Goal: Task Accomplishment & Management: Complete application form

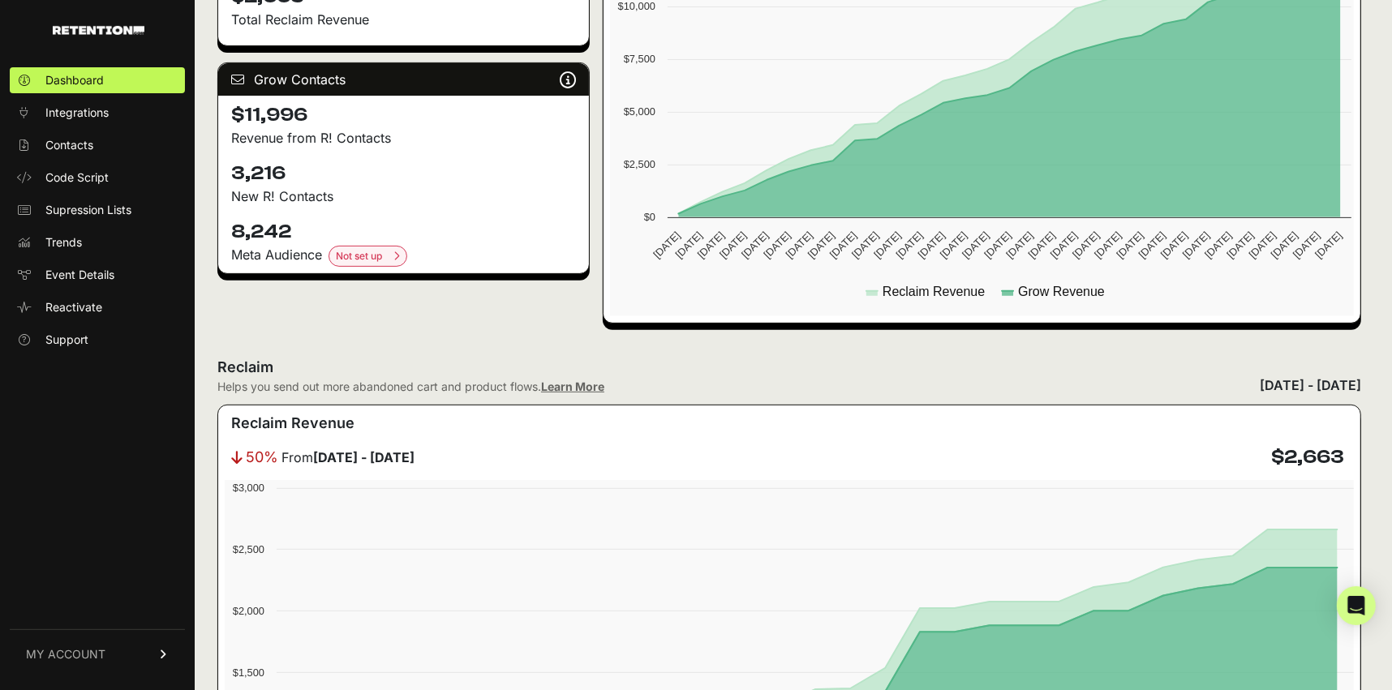
scroll to position [285, 0]
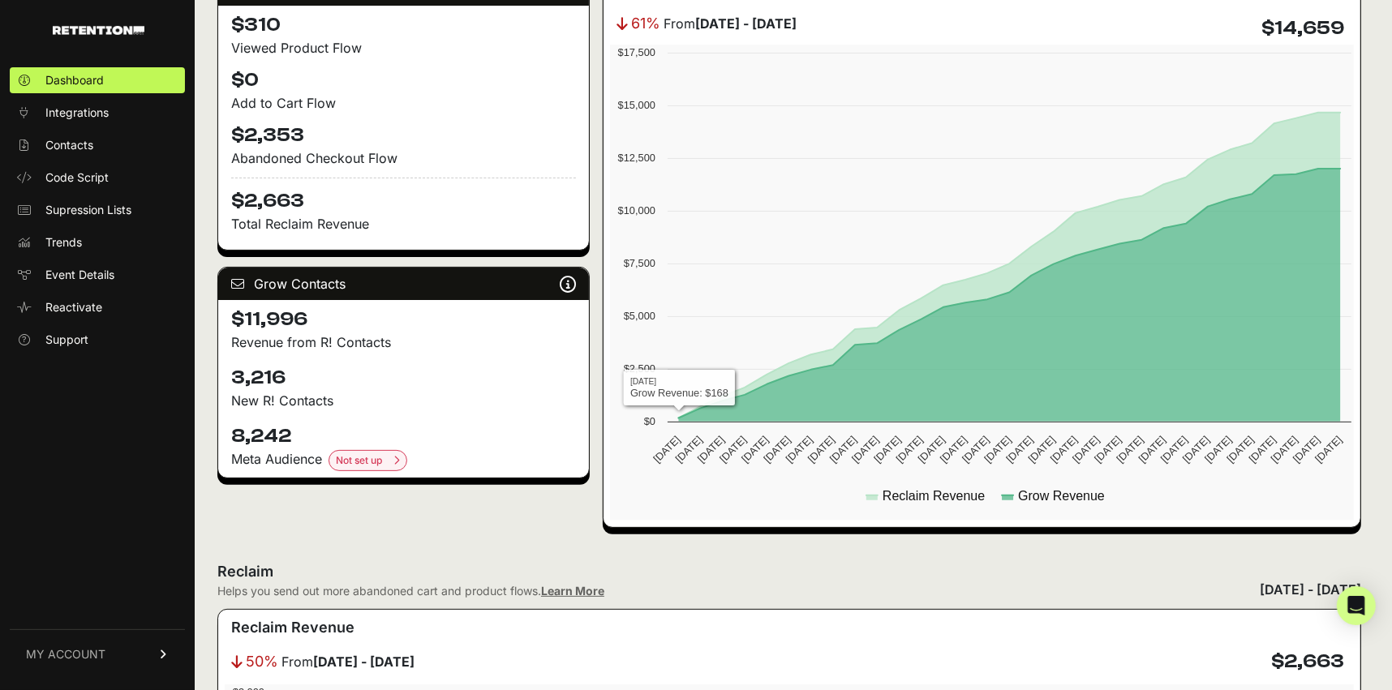
click at [80, 650] on span "MY ACCOUNT" at bounding box center [65, 654] width 79 height 16
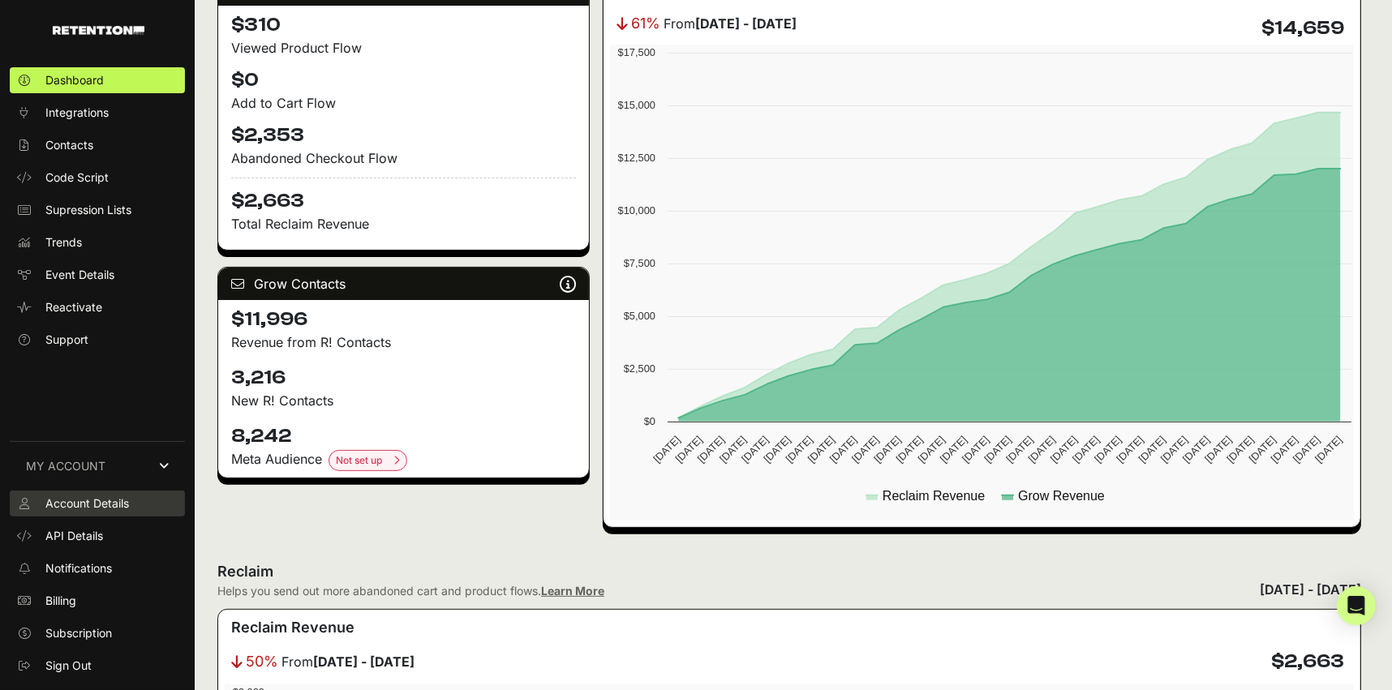
click at [102, 498] on span "Account Details" at bounding box center [87, 503] width 84 height 16
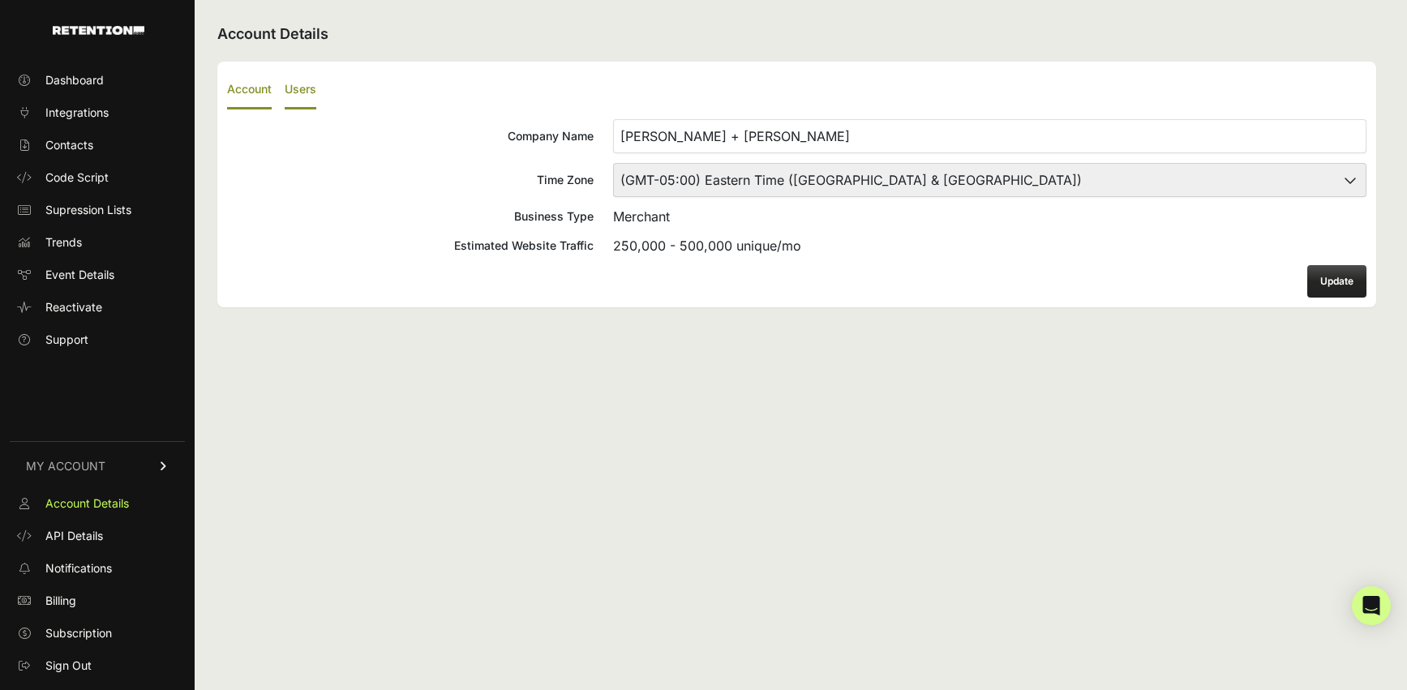
click at [298, 85] on label "Users" at bounding box center [301, 90] width 32 height 38
click at [0, 0] on input "Users" at bounding box center [0, 0] width 0 height 0
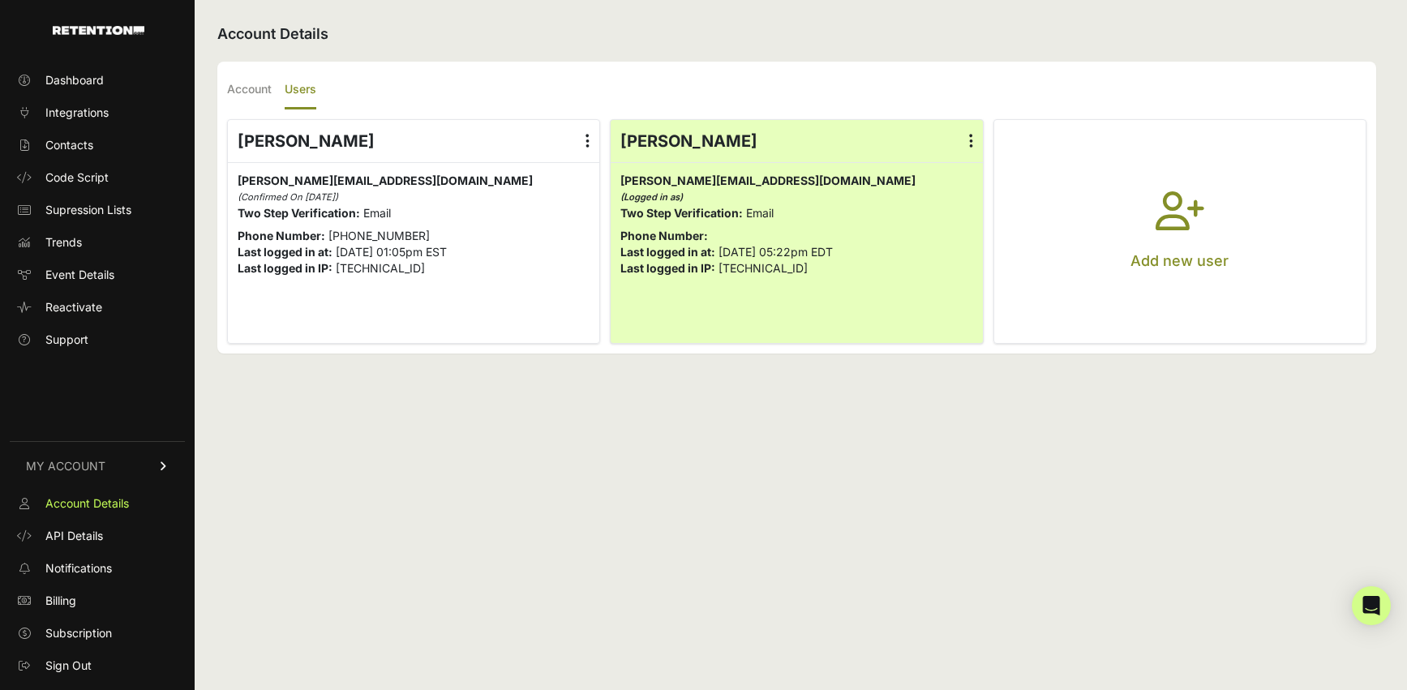
click at [1304, 259] on button "Add new user" at bounding box center [1179, 231] width 371 height 223
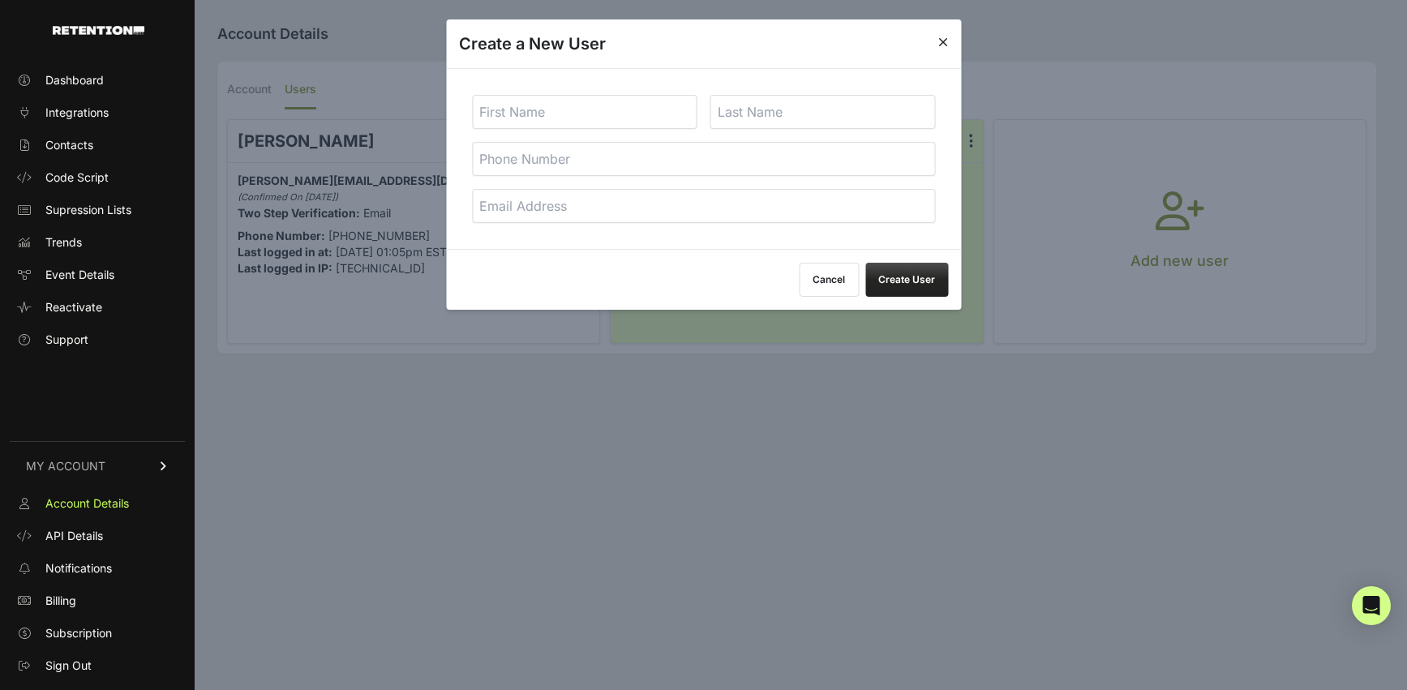
click at [541, 114] on input "text" at bounding box center [584, 112] width 225 height 34
type input "Joshua"
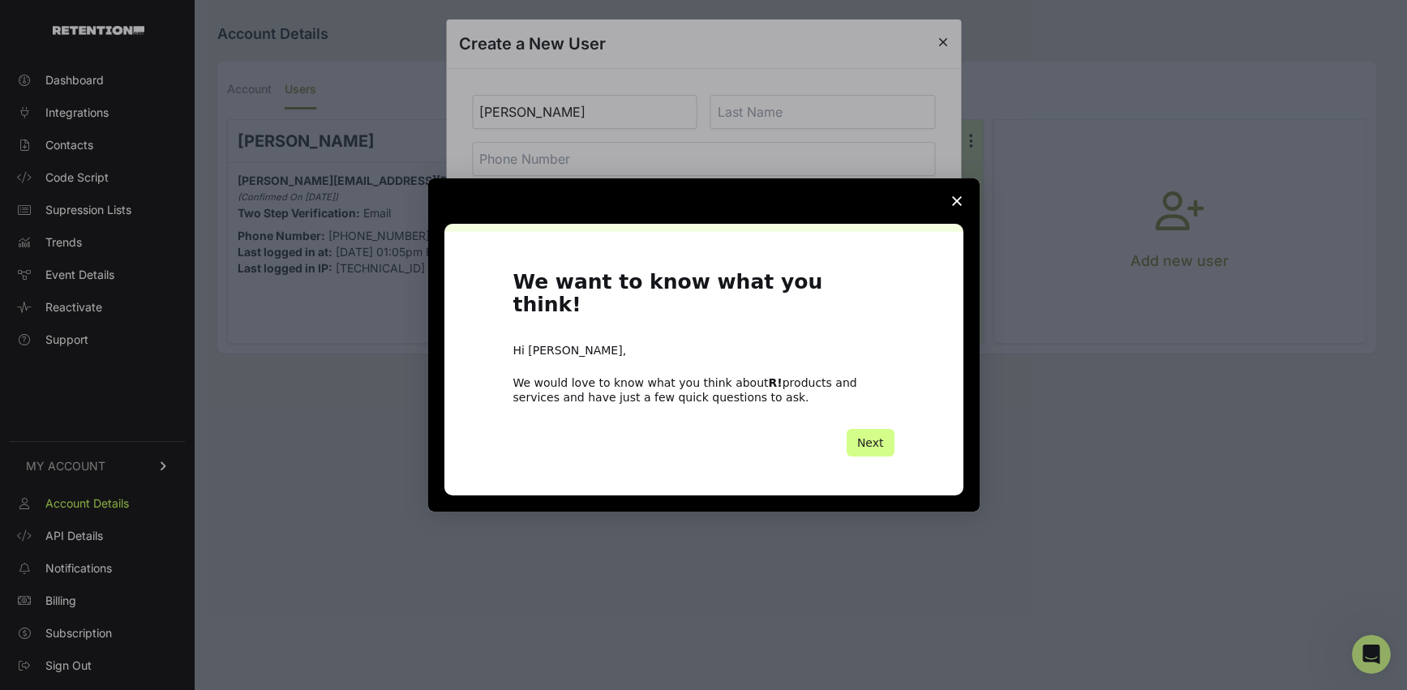
click at [962, 211] on span "Close survey" at bounding box center [956, 200] width 45 height 45
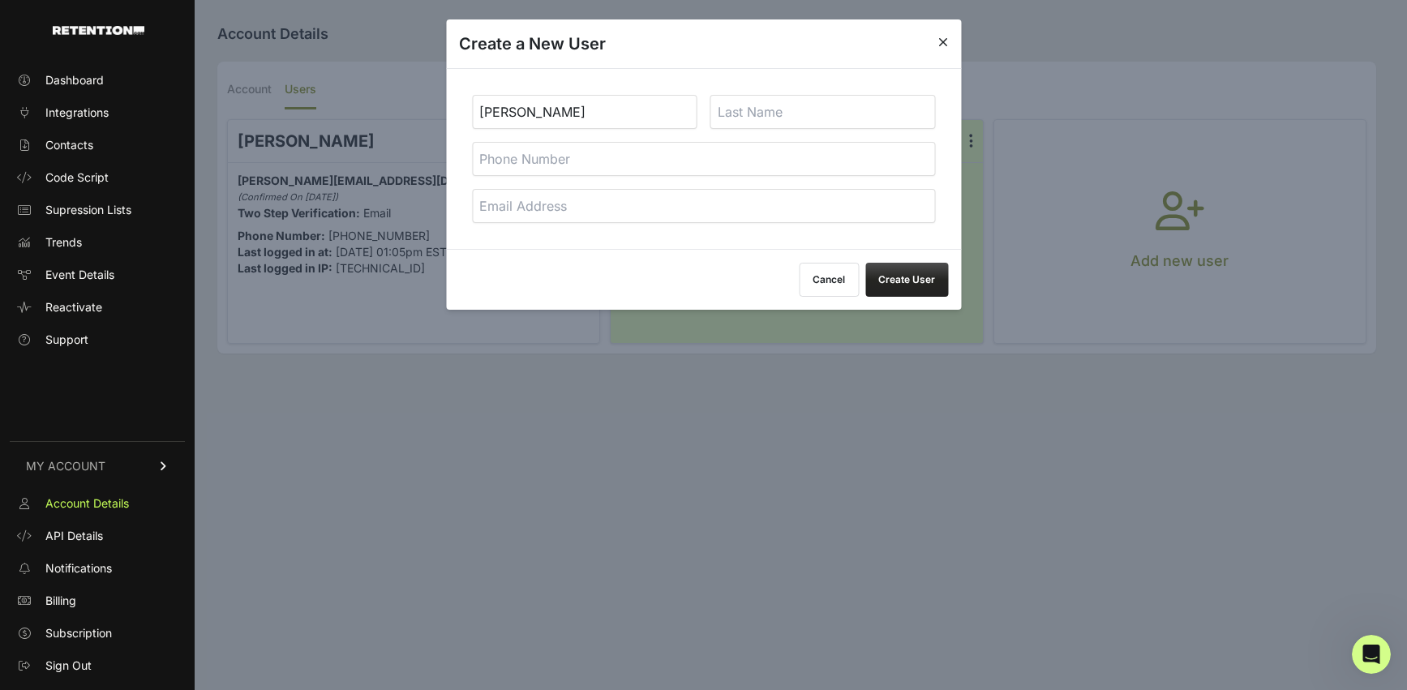
click at [809, 114] on input "text" at bounding box center [822, 112] width 225 height 34
paste input "Michaels"
type input "Michaels"
click at [592, 158] on input "tel" at bounding box center [703, 159] width 463 height 34
type input "0000000"
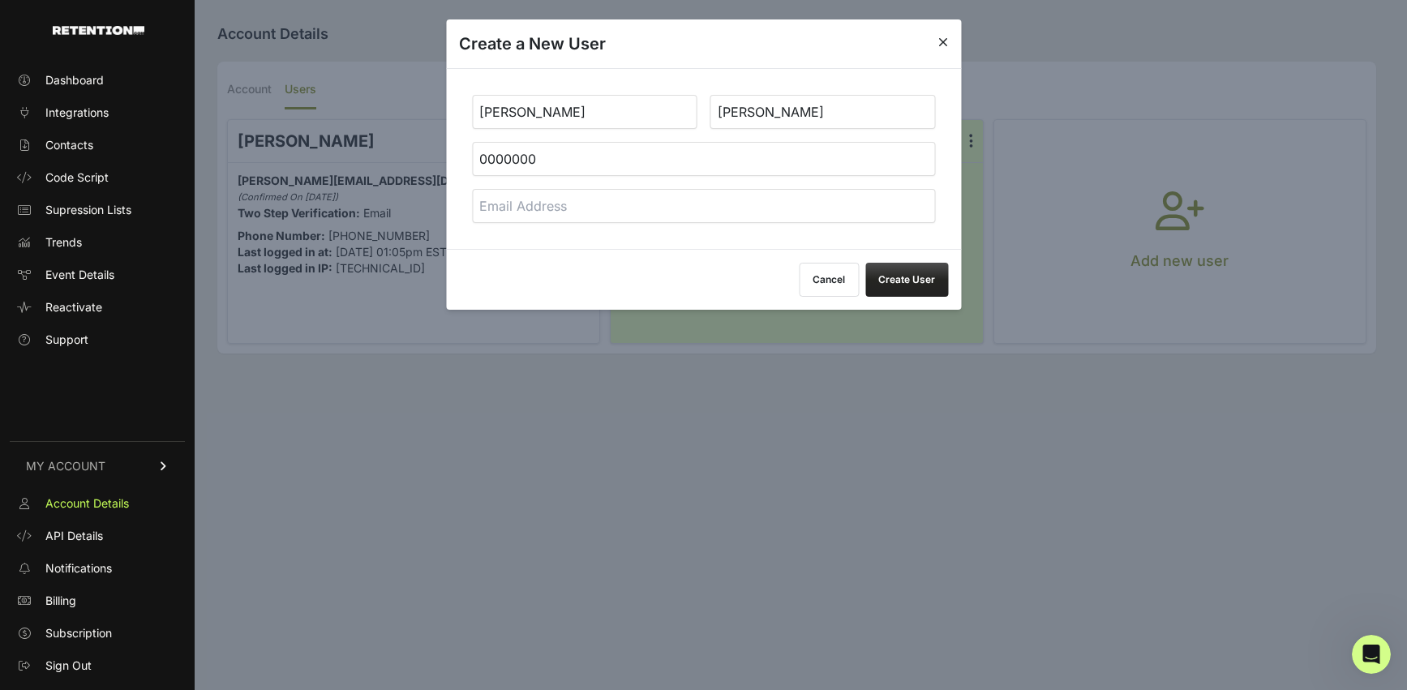
click at [509, 211] on input "email" at bounding box center [703, 206] width 463 height 34
paste input "[PERSON_NAME][EMAIL_ADDRESS][DOMAIN_NAME]"
type input "[PERSON_NAME][EMAIL_ADDRESS][DOMAIN_NAME]"
click at [914, 273] on button "Create User" at bounding box center [906, 280] width 83 height 34
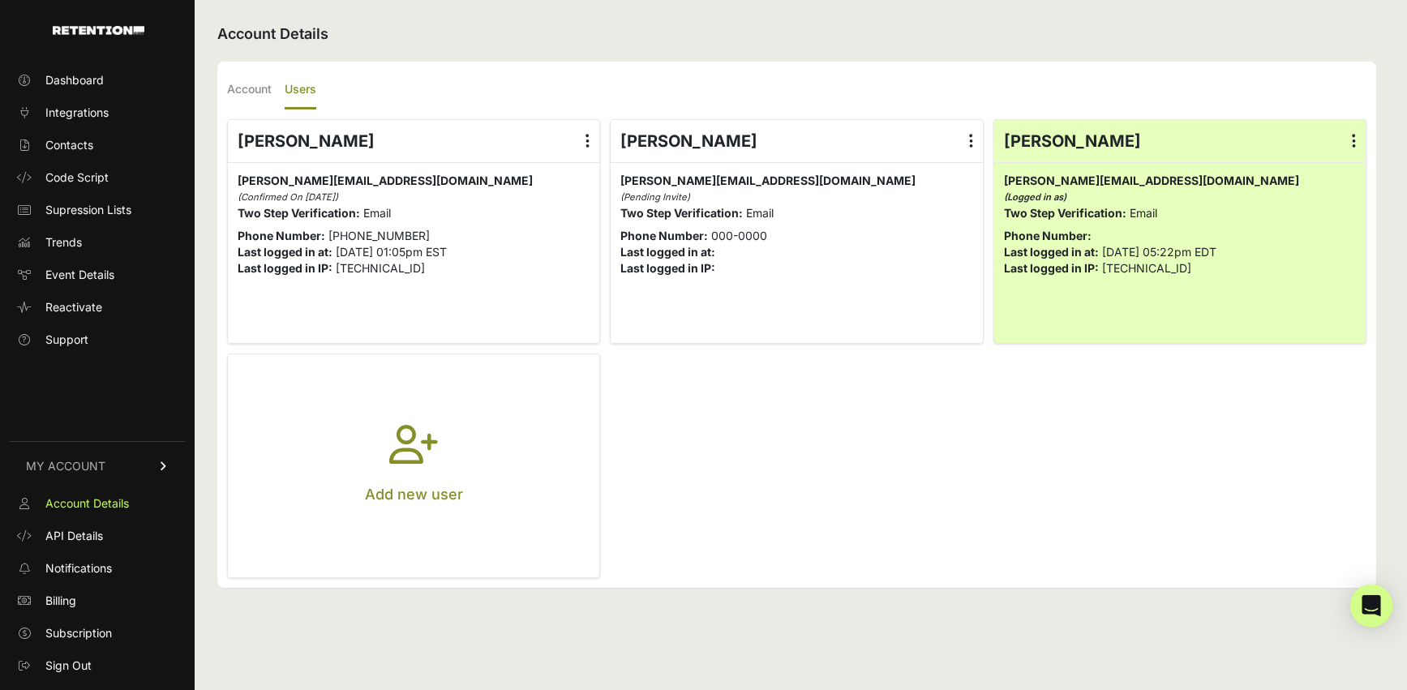
click at [1364, 607] on icon "Open Intercom Messenger" at bounding box center [1371, 605] width 19 height 21
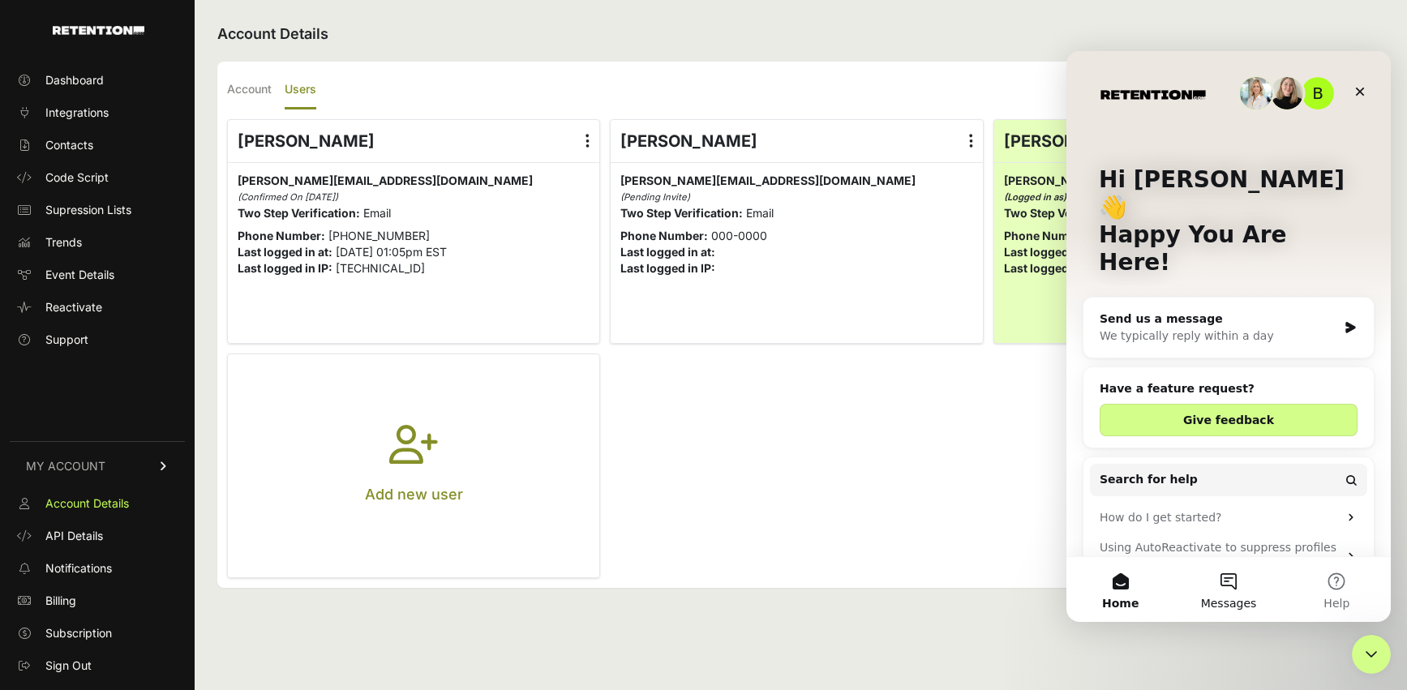
click at [1231, 590] on button "Messages" at bounding box center [1228, 589] width 108 height 65
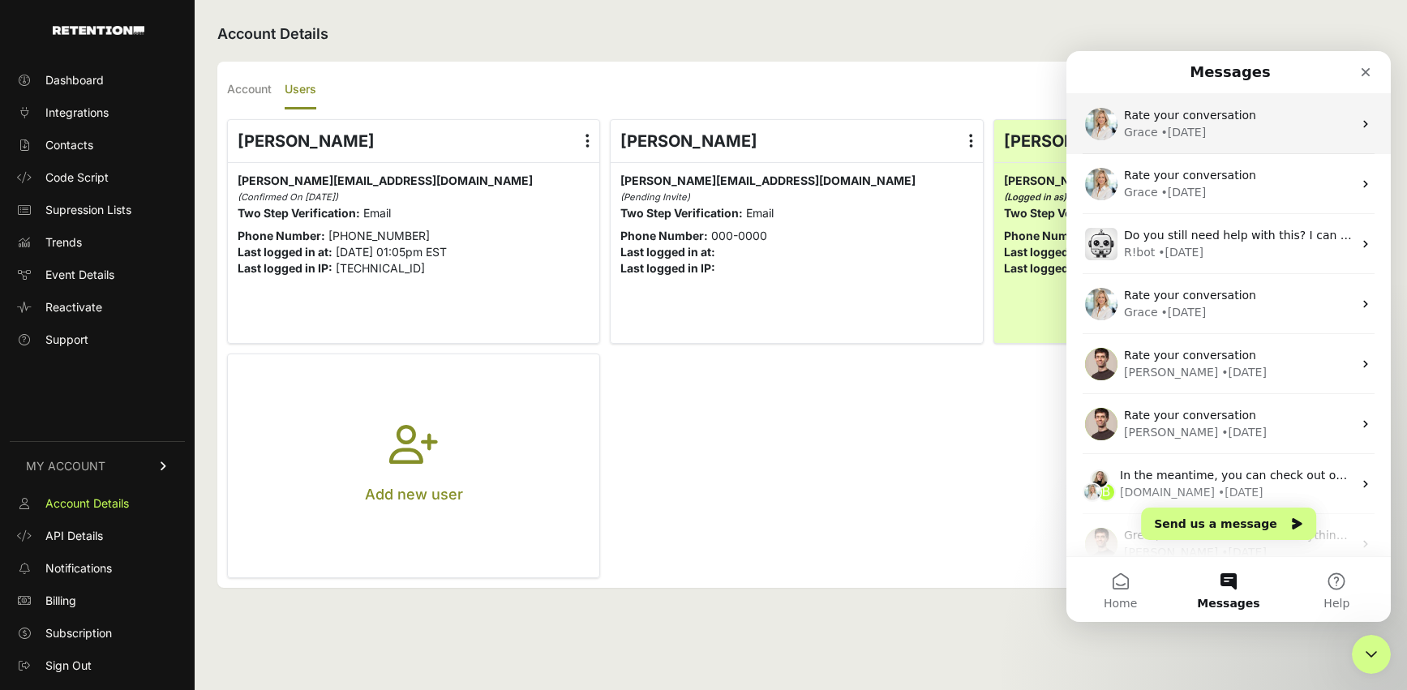
click at [1276, 127] on div "Grace • [DATE]" at bounding box center [1238, 132] width 229 height 17
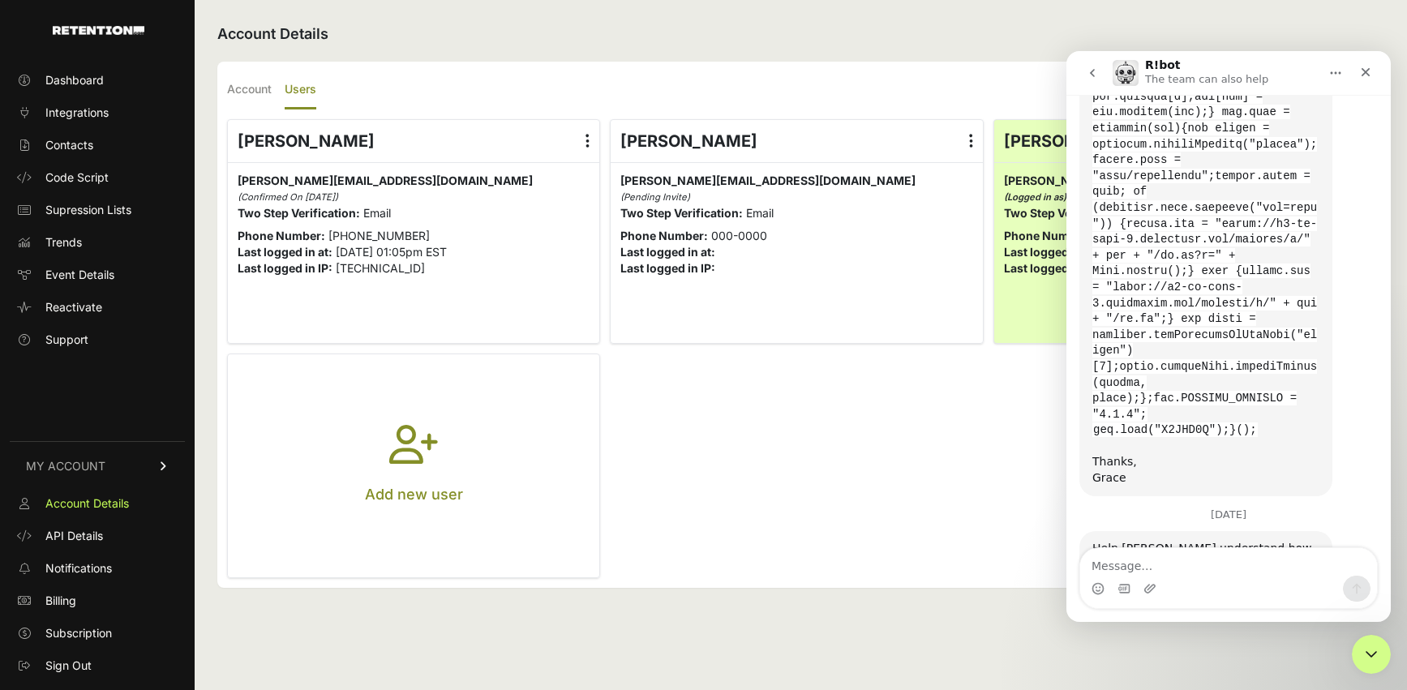
scroll to position [2197, 0]
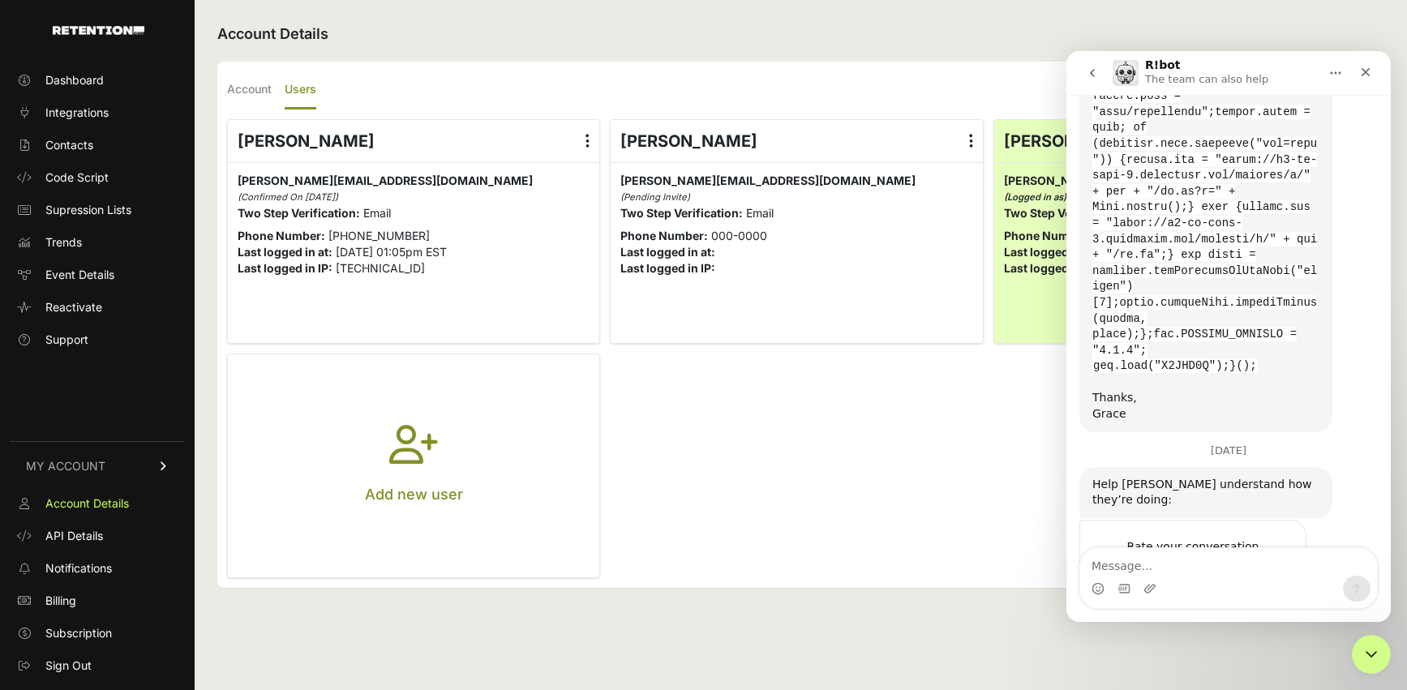
click at [1096, 69] on icon "go back" at bounding box center [1092, 72] width 13 height 13
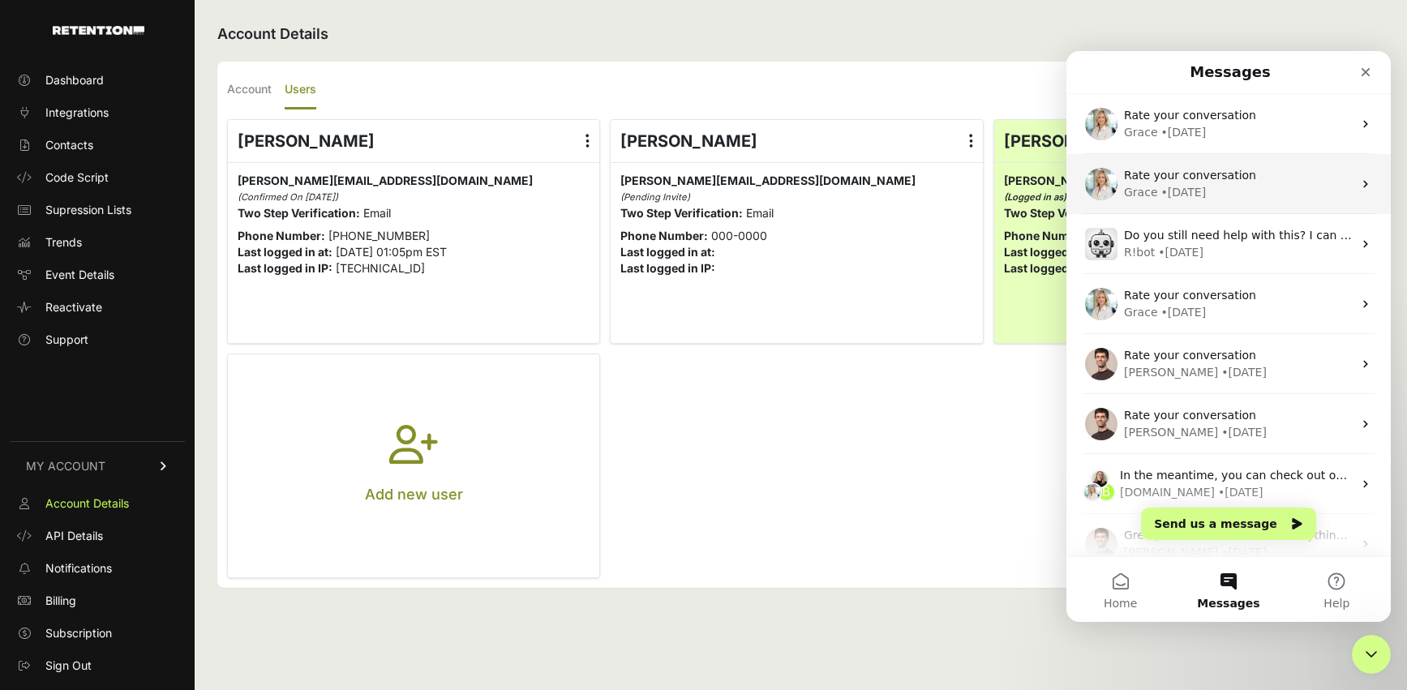
click at [1195, 185] on div "• [DATE]" at bounding box center [1183, 192] width 45 height 17
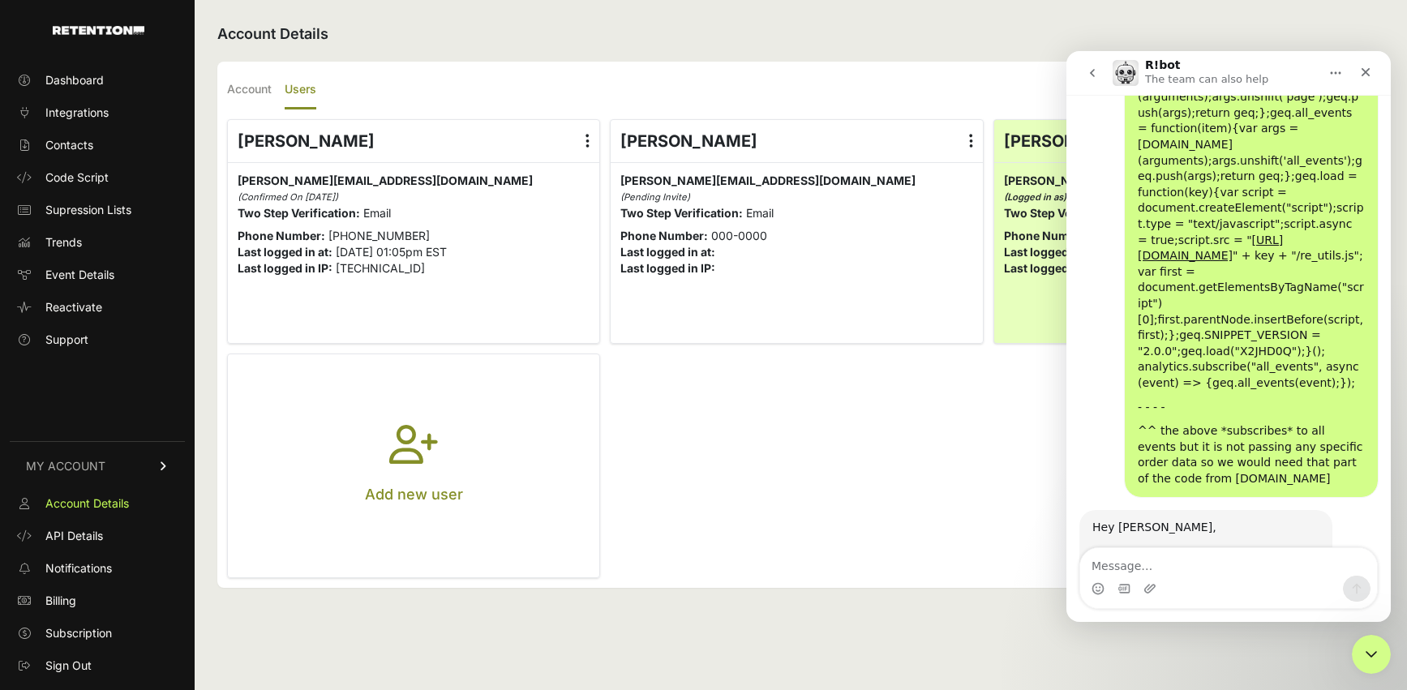
scroll to position [3305, 0]
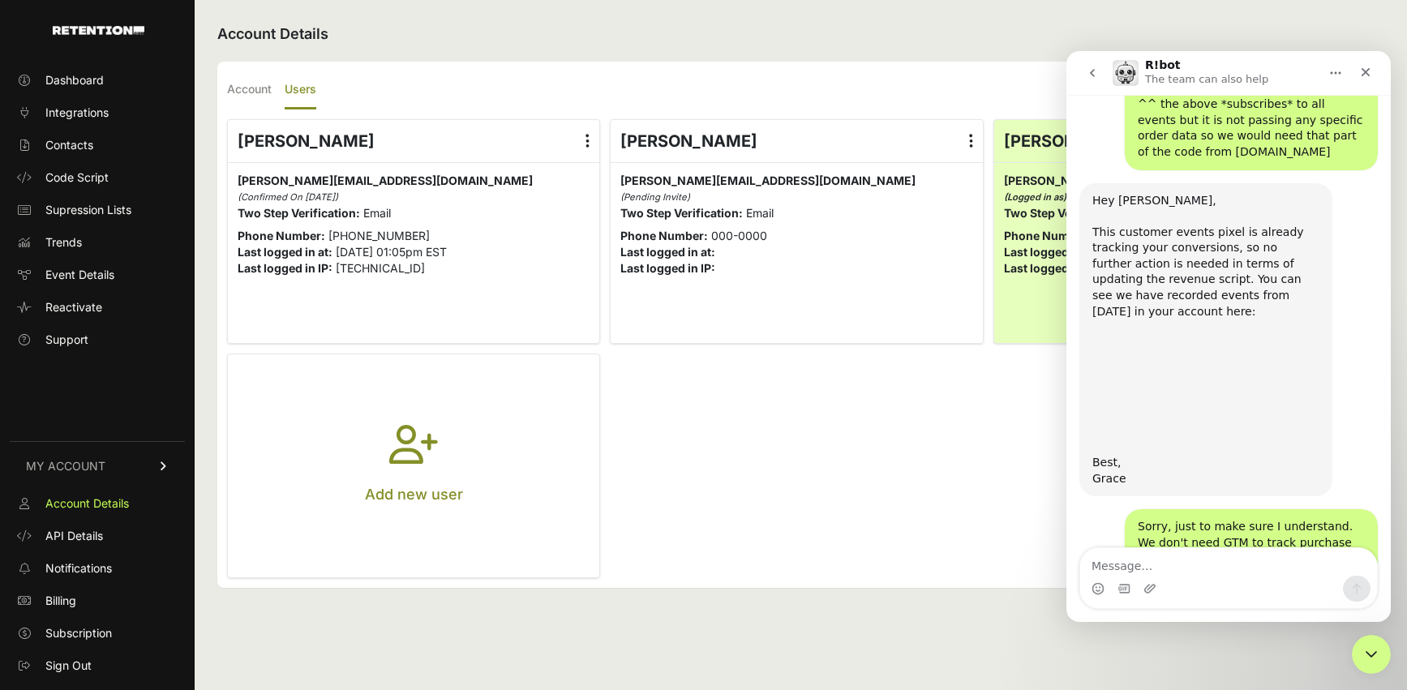
click at [1093, 74] on icon "go back" at bounding box center [1092, 72] width 13 height 13
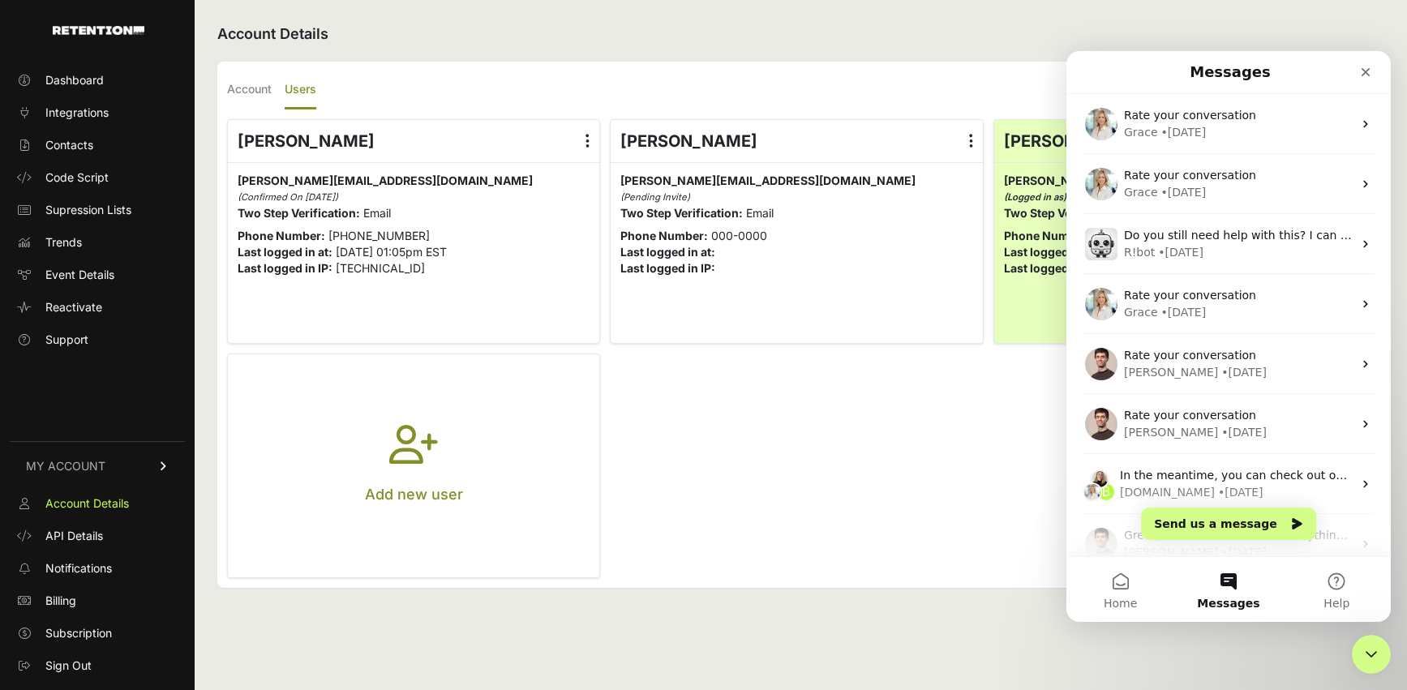
scroll to position [0, 0]
click at [1222, 247] on div "R!bot • [DATE]" at bounding box center [1238, 252] width 229 height 17
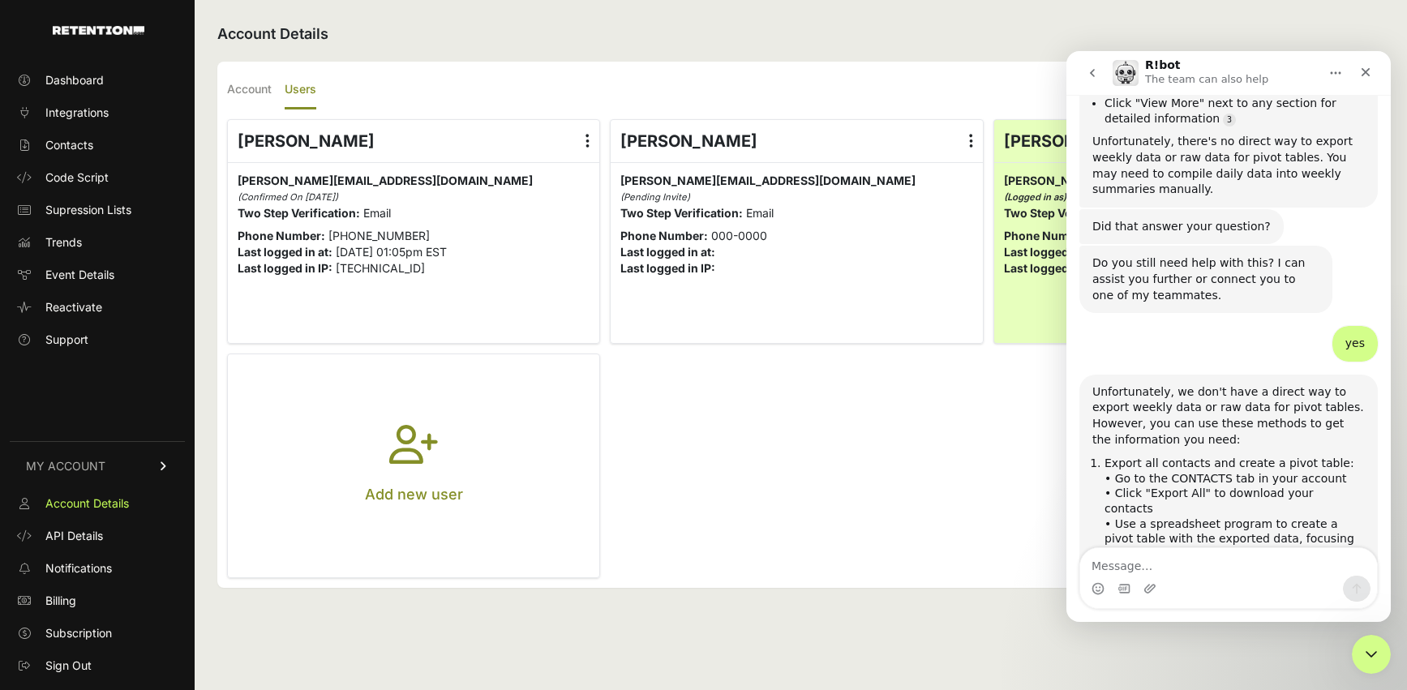
scroll to position [2716, 0]
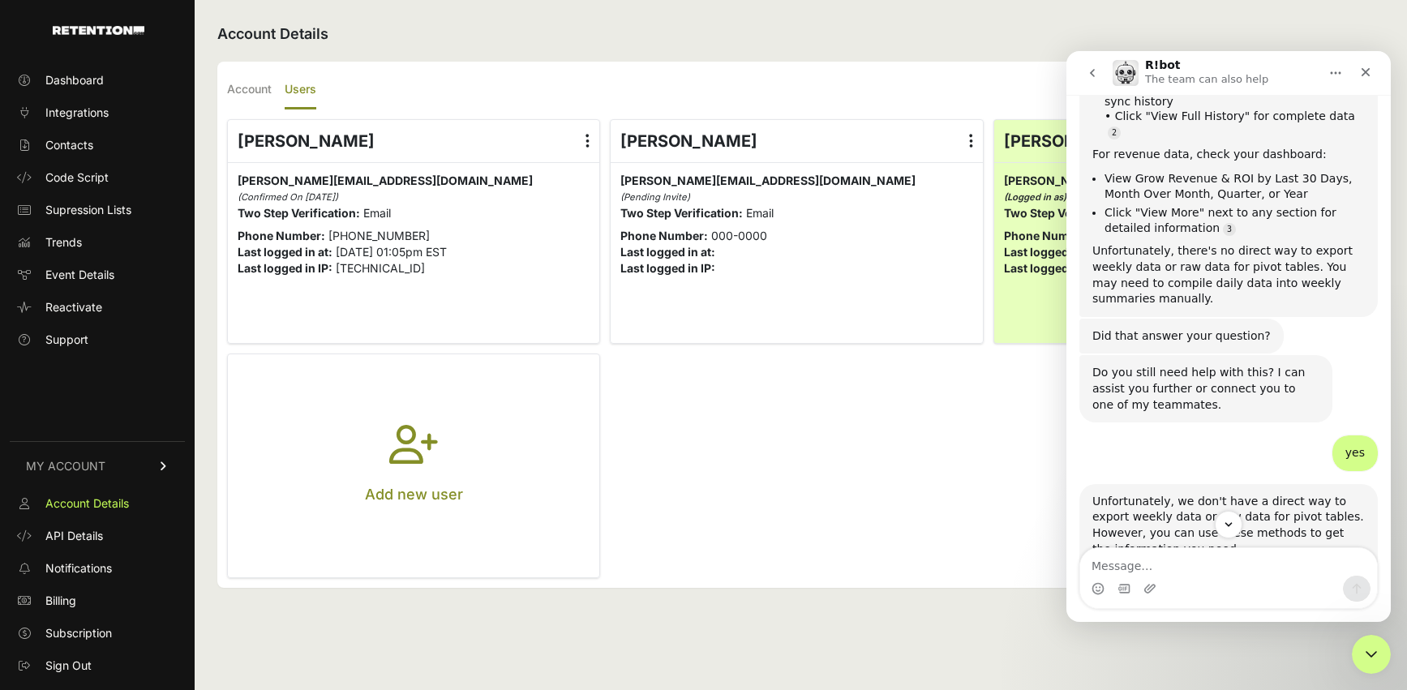
click at [1089, 70] on icon "go back" at bounding box center [1092, 72] width 13 height 13
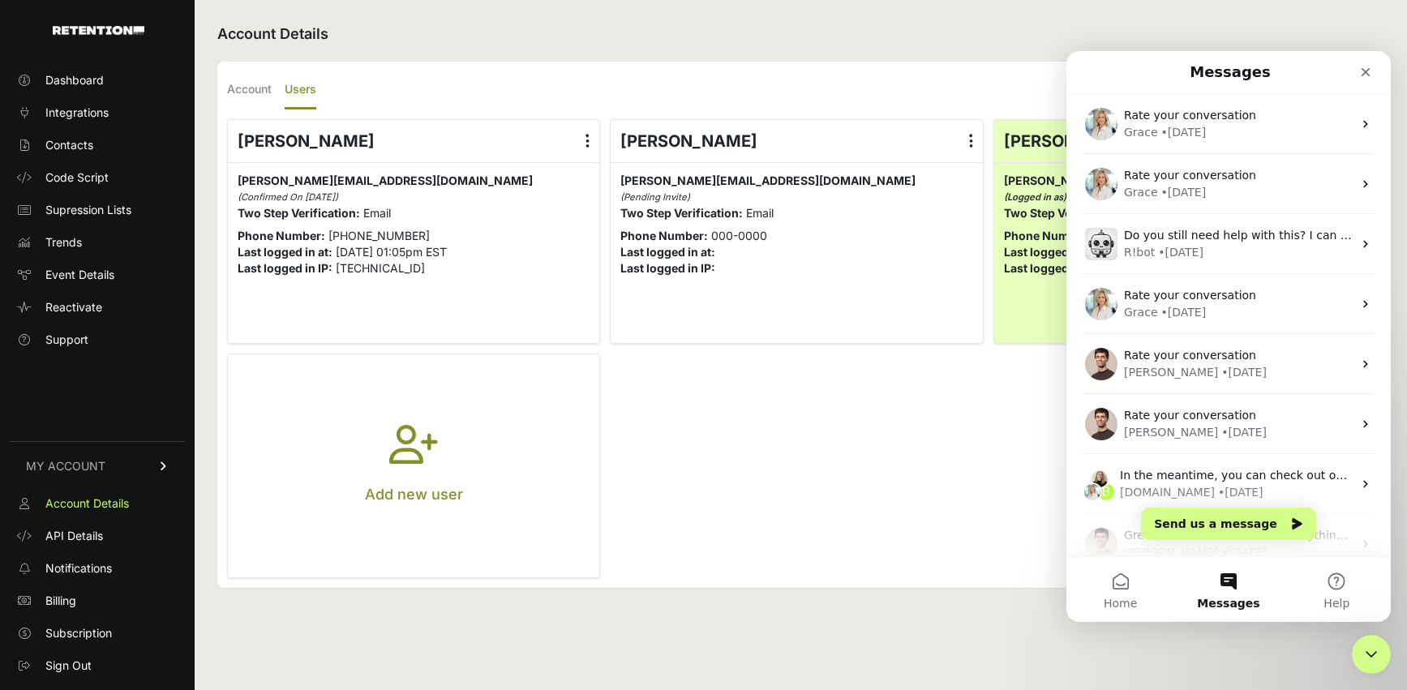
scroll to position [0, 0]
click at [1231, 517] on button "Send us a message" at bounding box center [1228, 524] width 175 height 32
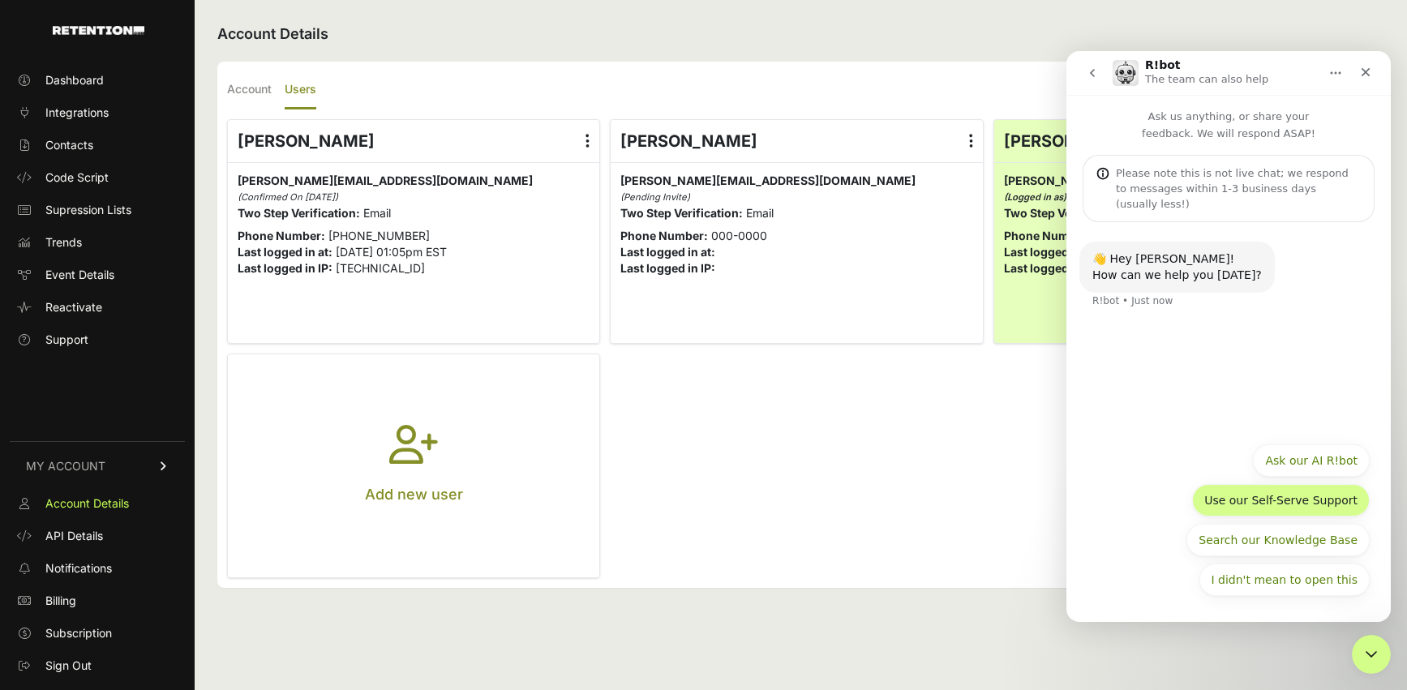
click at [1332, 499] on button "Use our Self-Serve Support" at bounding box center [1281, 500] width 178 height 32
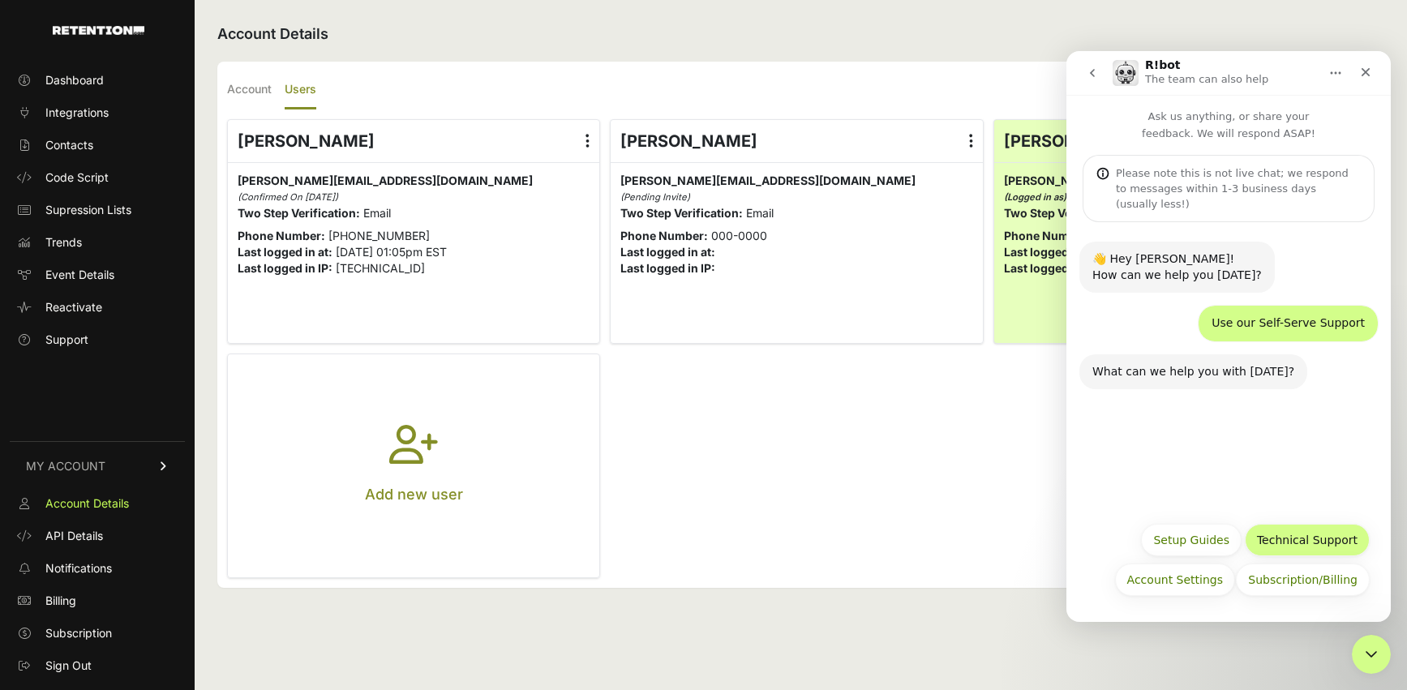
click at [1301, 539] on button "Technical Support" at bounding box center [1307, 540] width 125 height 32
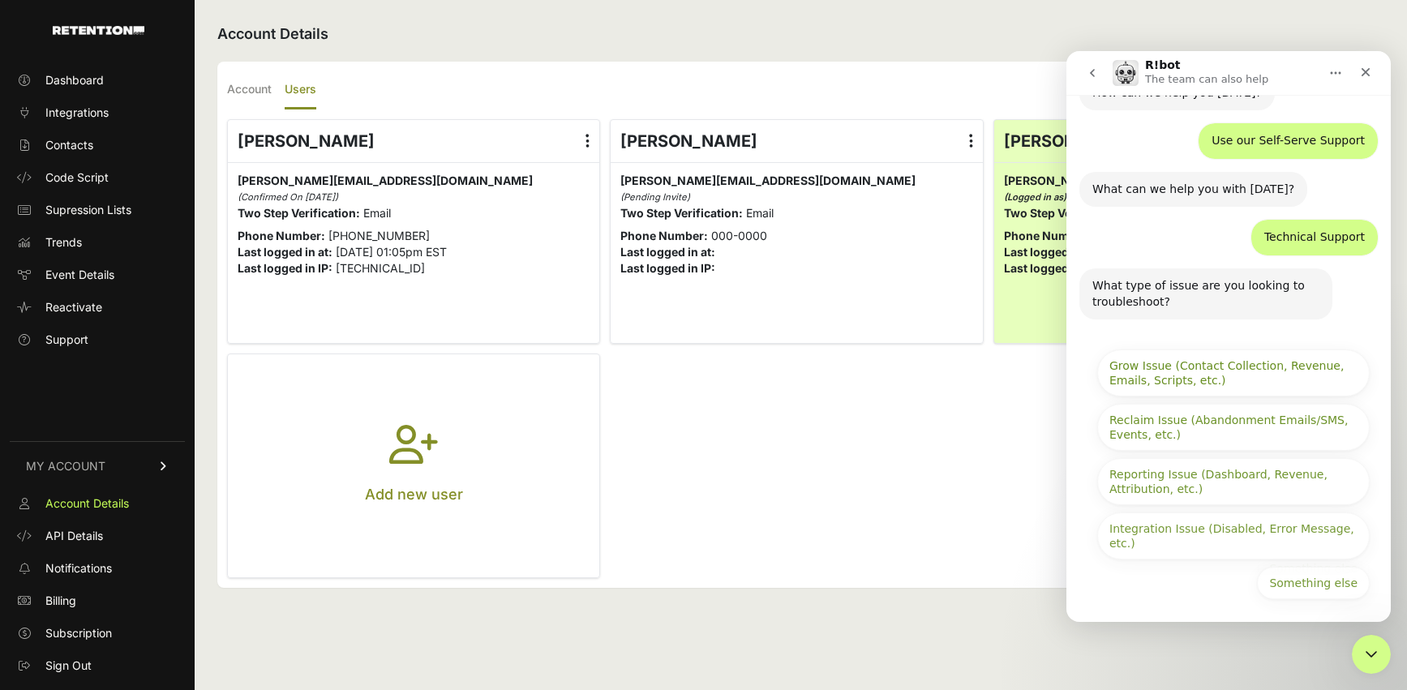
scroll to position [185, 0]
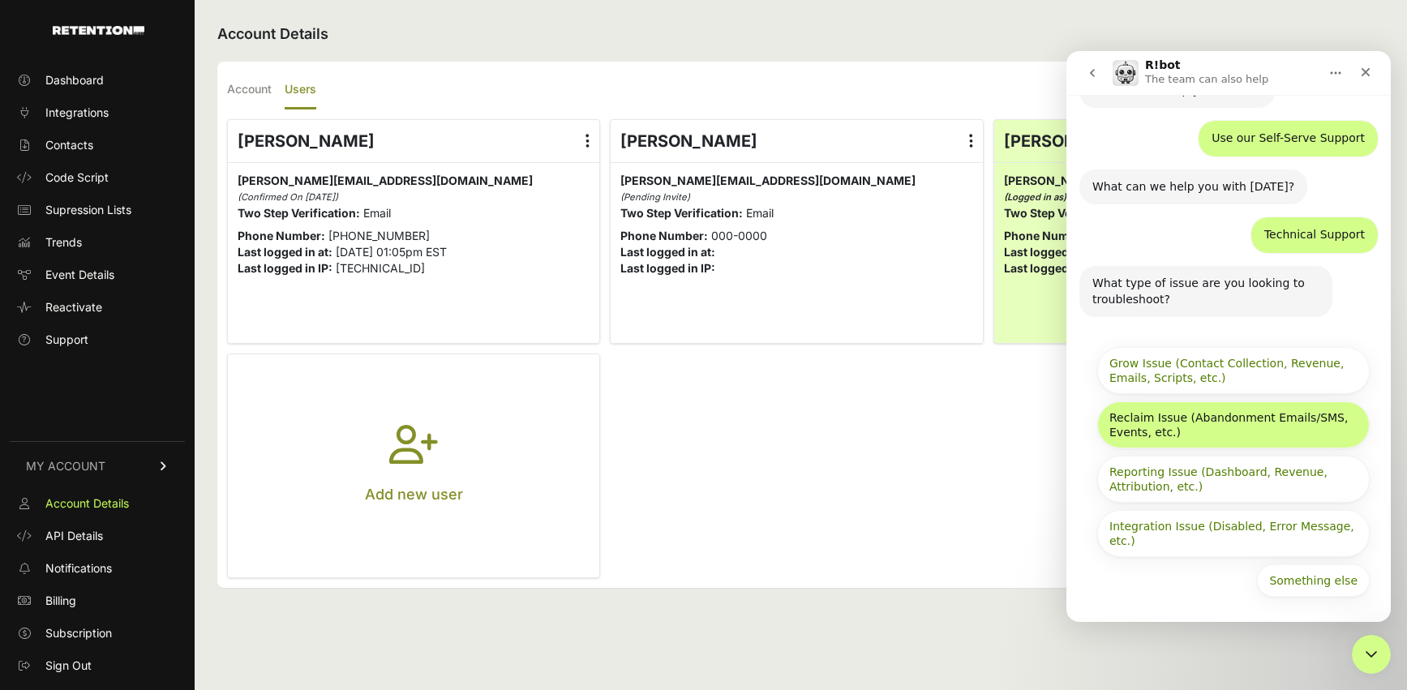
click at [1193, 434] on button "Reclaim Issue (Abandonment Emails/SMS, Events, etc.)" at bounding box center [1233, 424] width 272 height 47
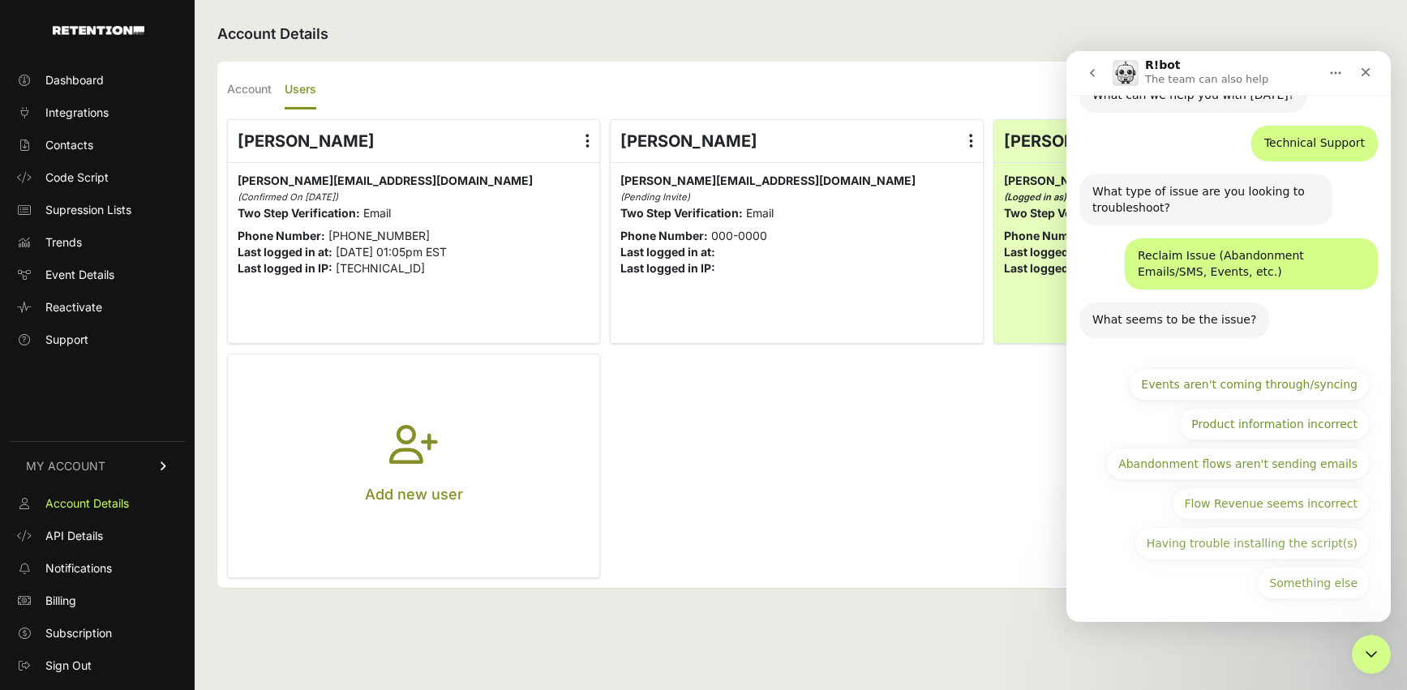
scroll to position [279, 0]
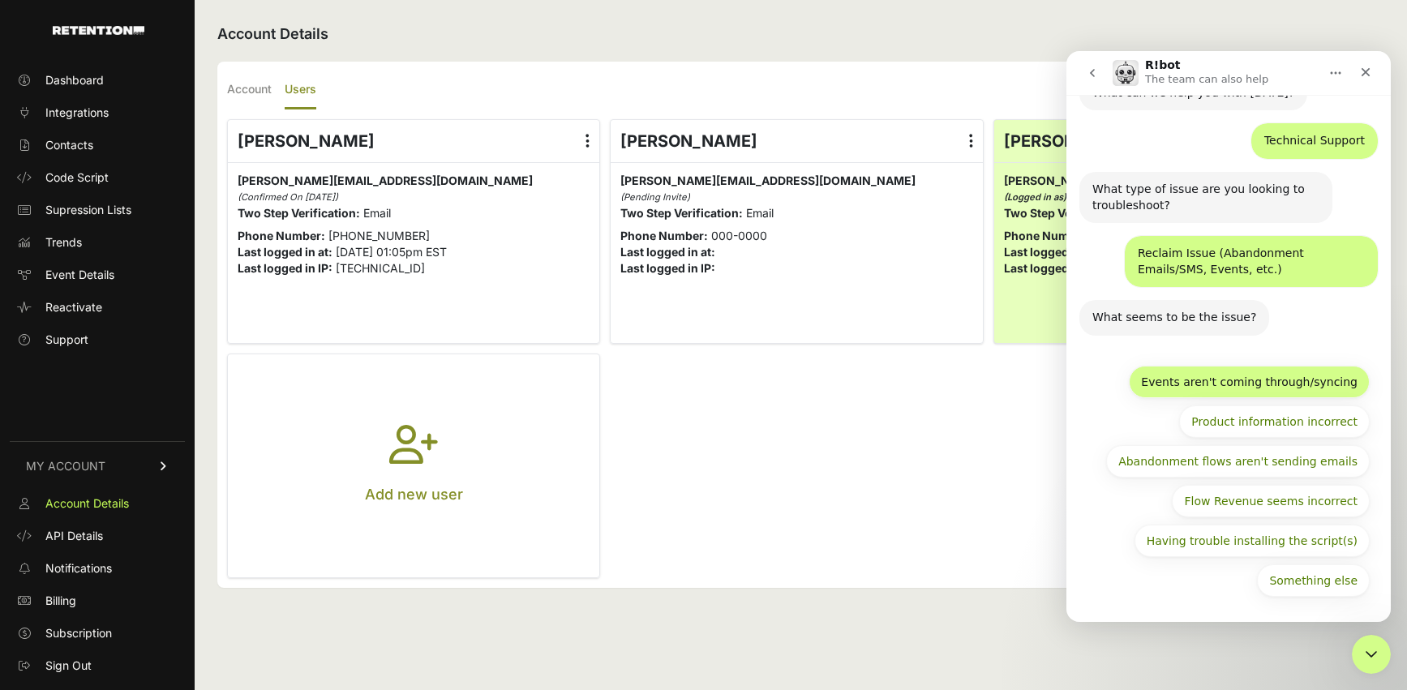
click at [1234, 373] on button "Events aren't coming through/syncing" at bounding box center [1249, 382] width 241 height 32
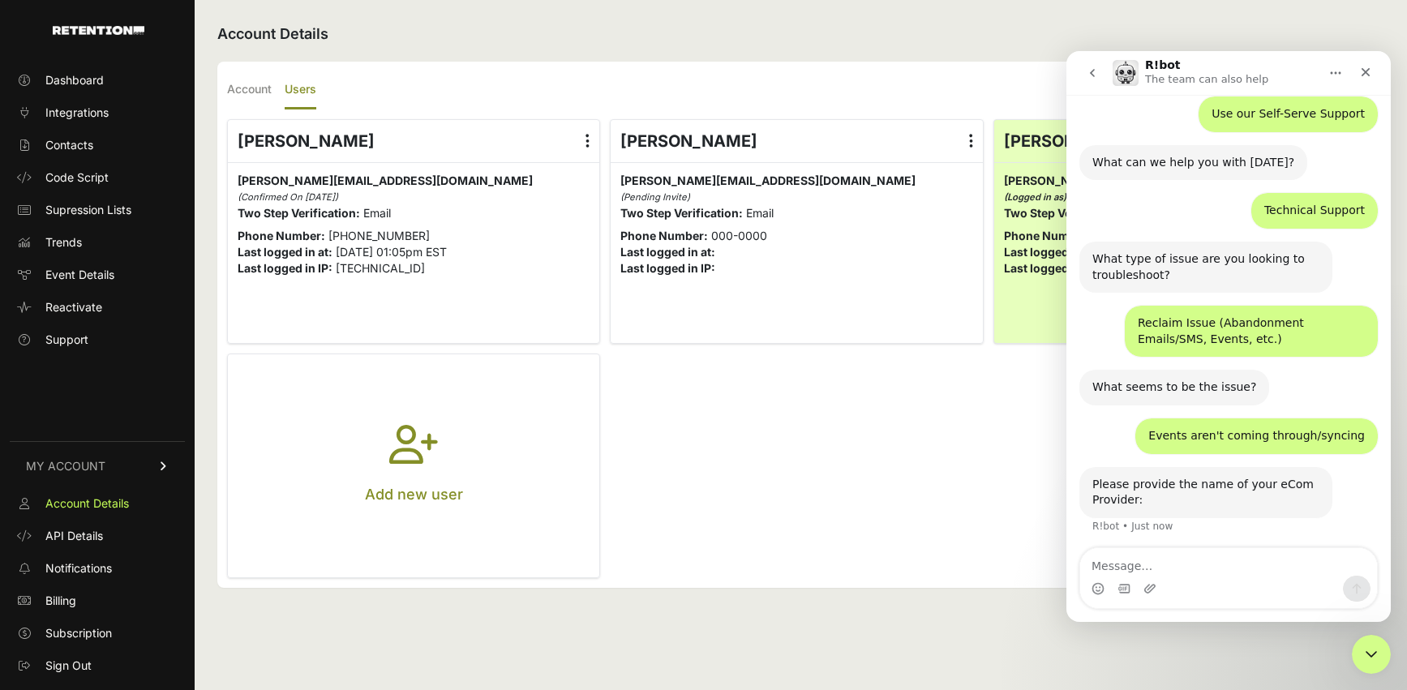
scroll to position [212, 0]
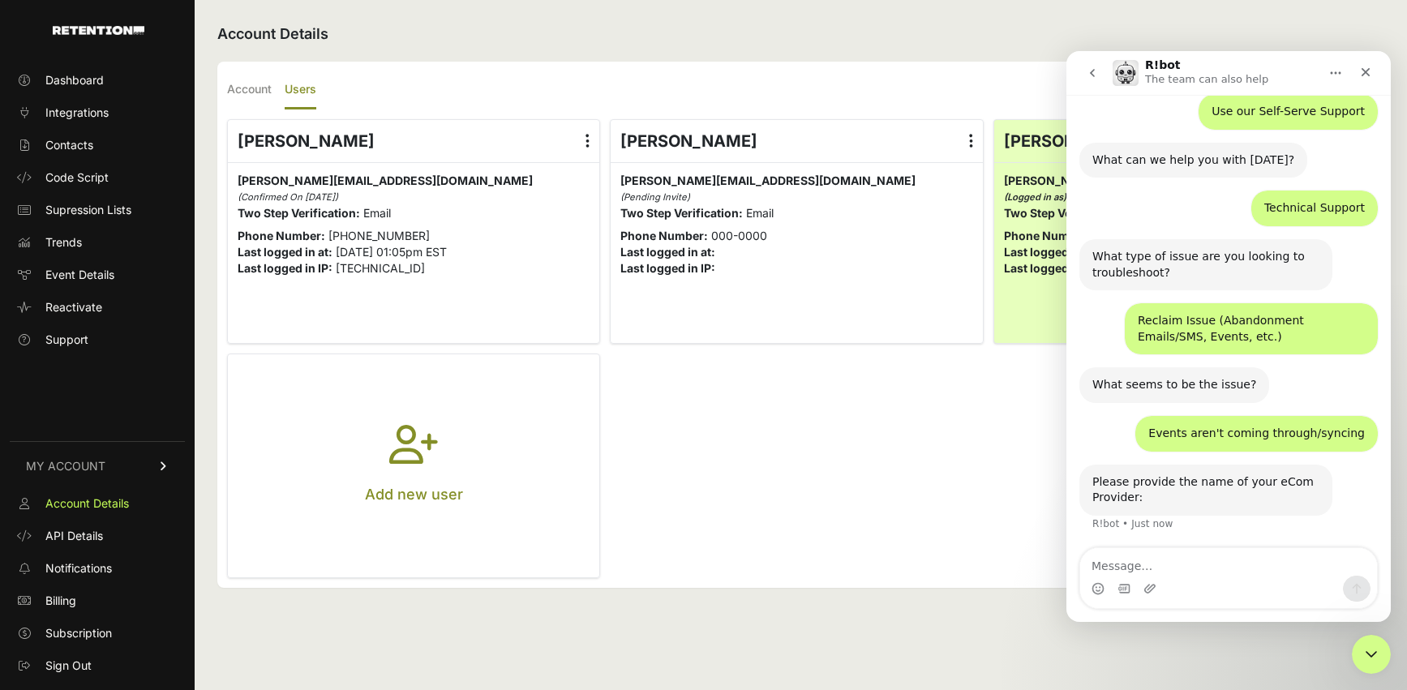
click at [1165, 573] on textarea "Message…" at bounding box center [1228, 562] width 297 height 28
type textarea "Shopify Plus"
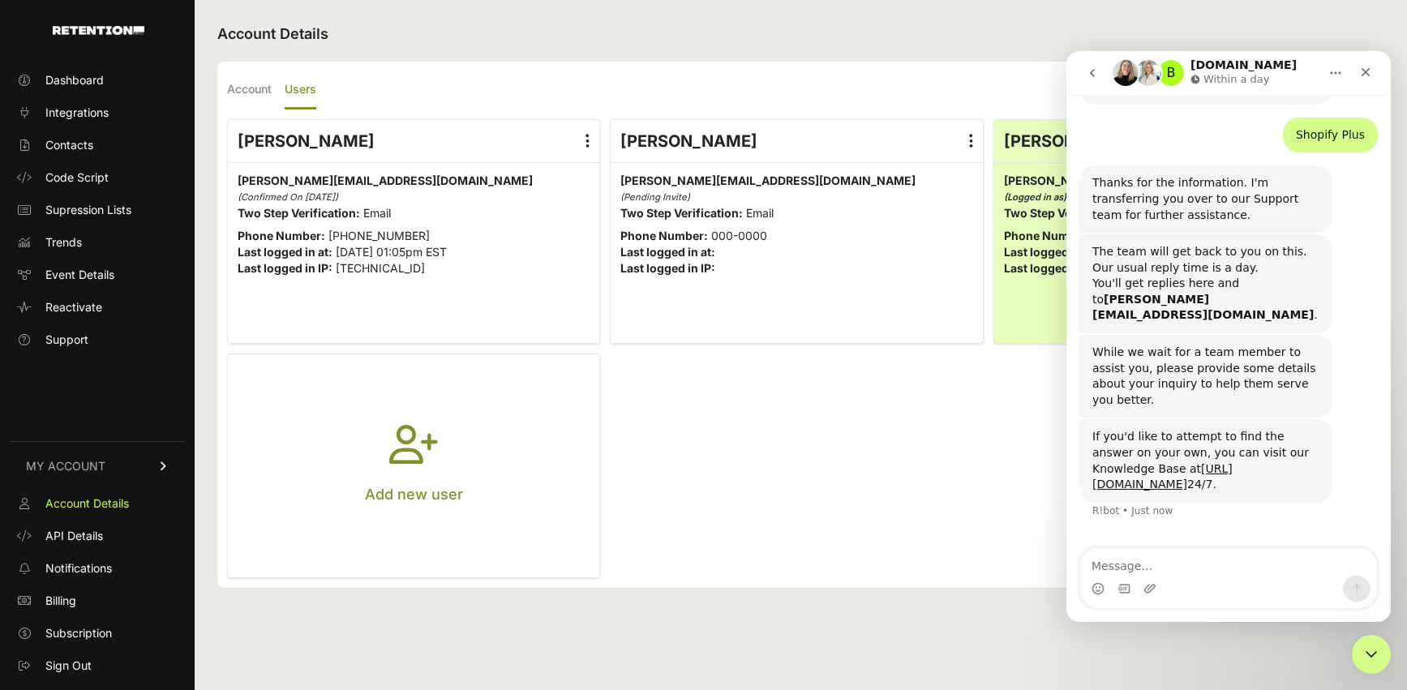
scroll to position [623, 0]
click at [1254, 565] on textarea "Message…" at bounding box center [1228, 562] width 297 height 28
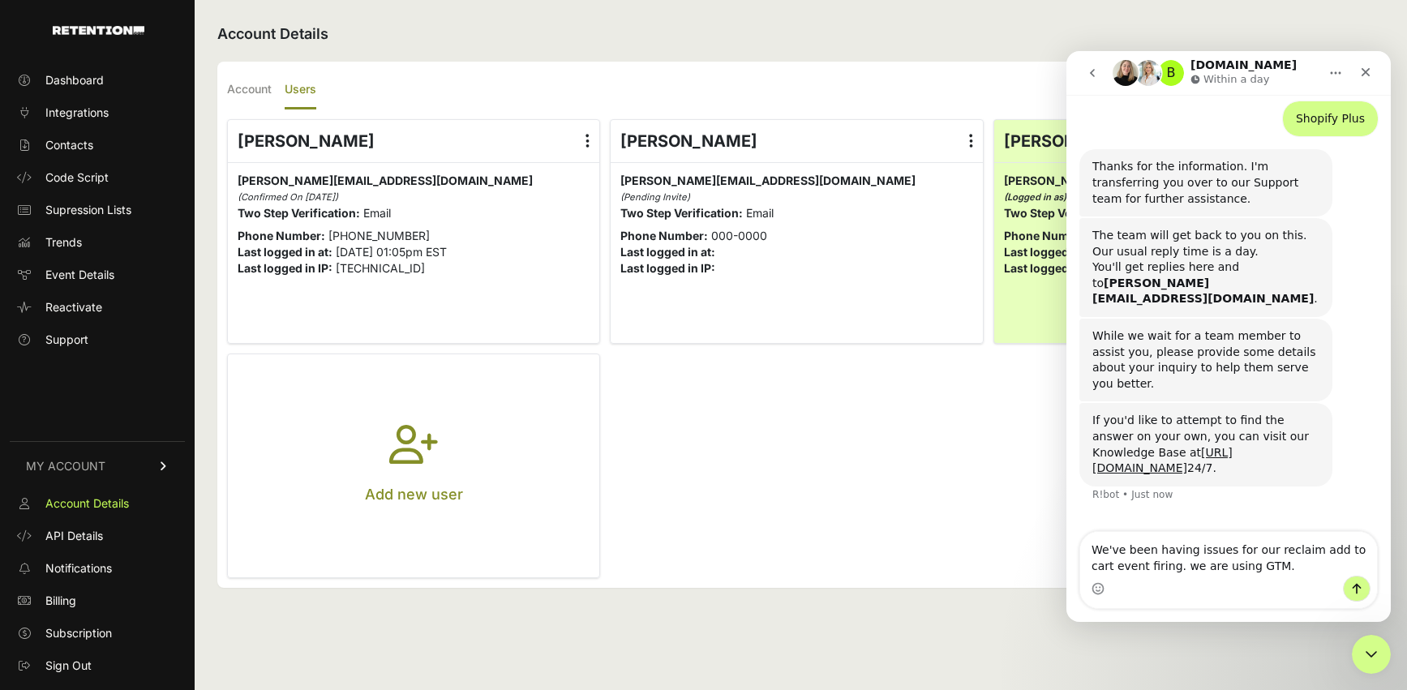
click at [1181, 563] on textarea "We've been having issues for our reclaim add to cart event firing. we are using…" at bounding box center [1228, 554] width 297 height 44
click at [1293, 567] on textarea "We've been having issues for our reclaim add to cart event firing. we have the …" at bounding box center [1228, 546] width 297 height 60
click at [1314, 568] on textarea "We've been having issues for our reclaim add to cart event firing. we have the …" at bounding box center [1228, 554] width 297 height 44
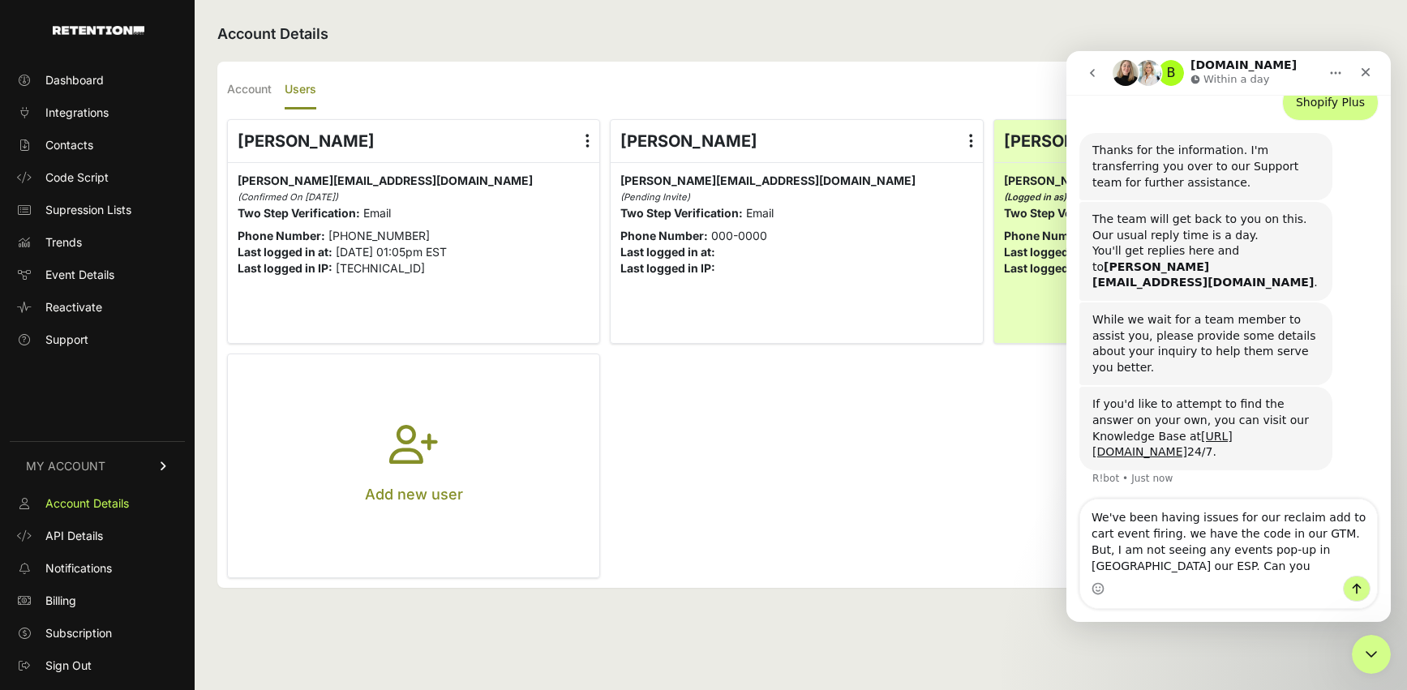
scroll to position [671, 0]
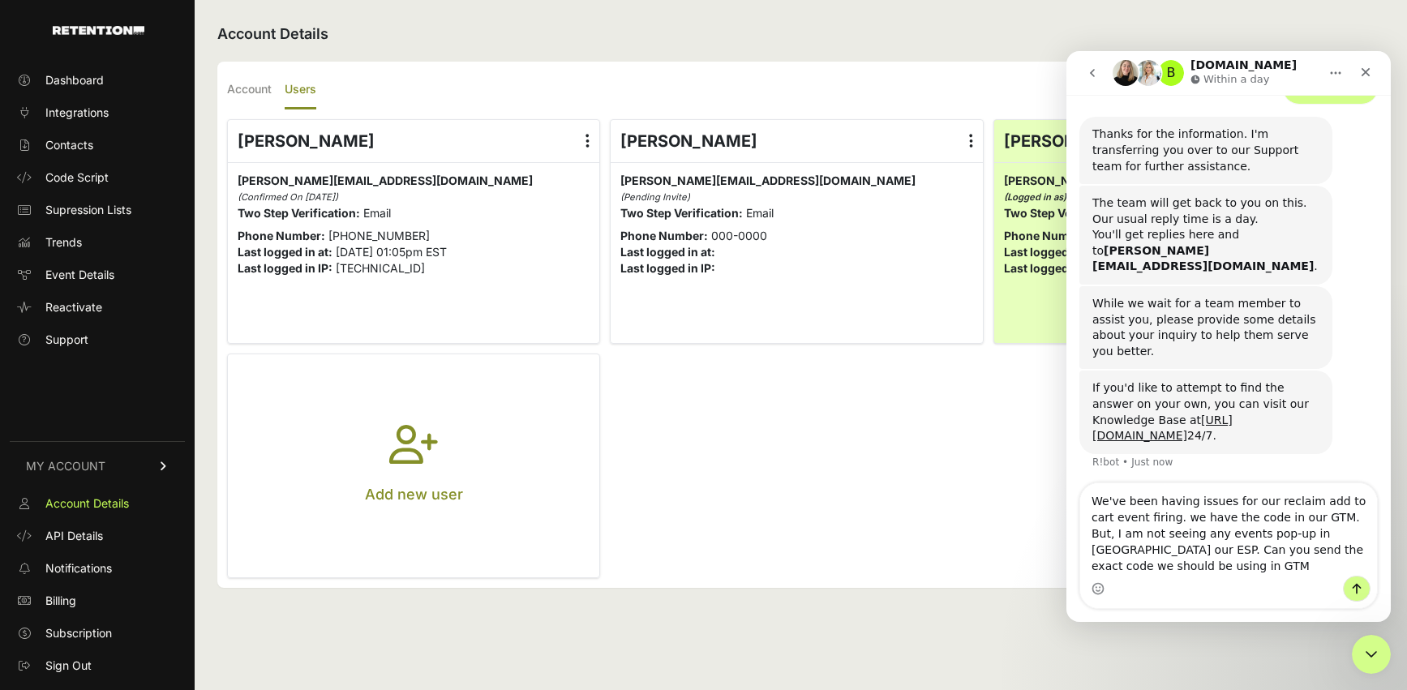
type textarea "We've been having issues for our reclaim add to cart event firing. we have the …"
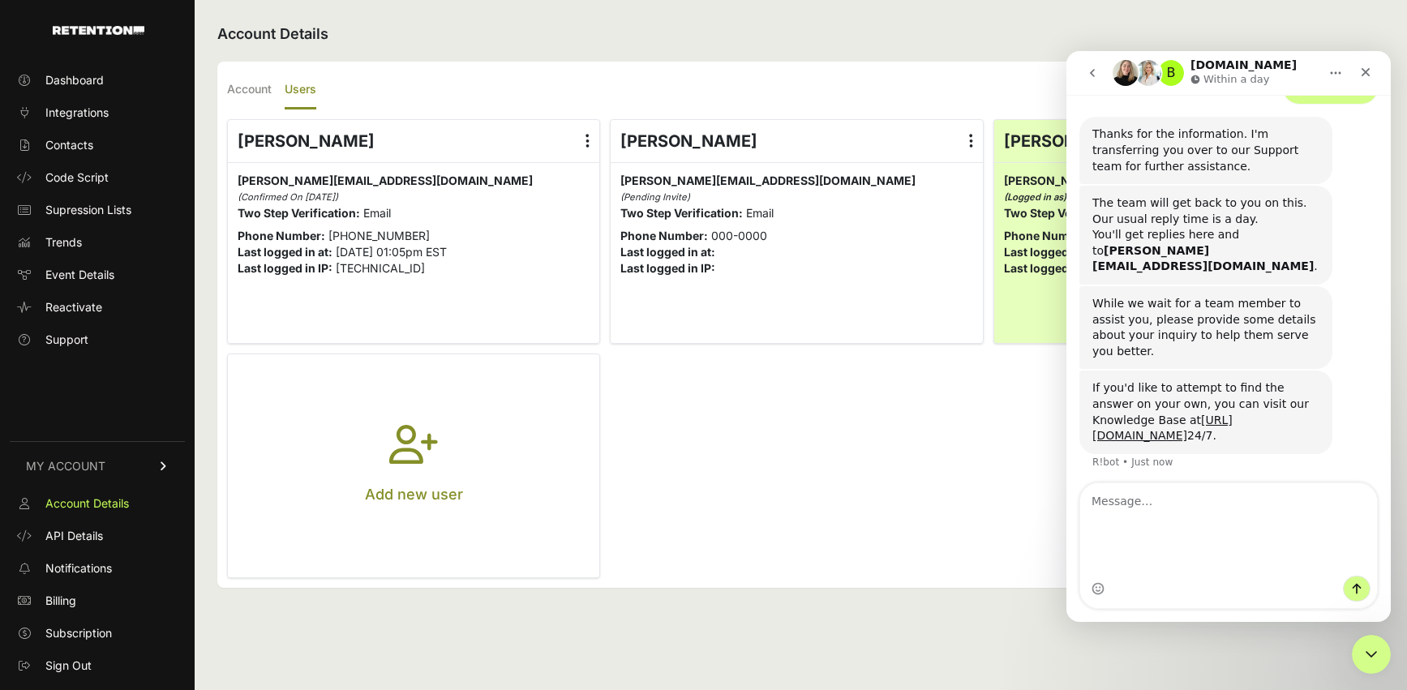
scroll to position [751, 0]
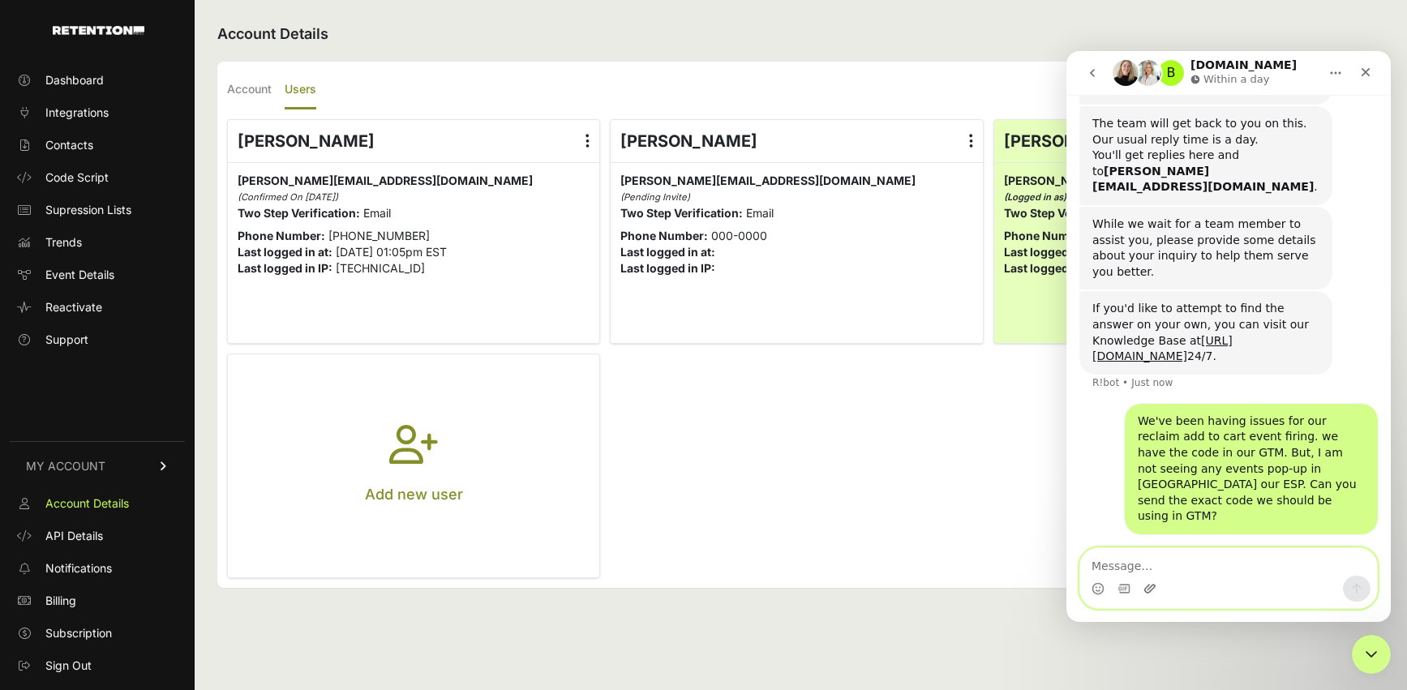
click at [1151, 585] on icon "Upload attachment" at bounding box center [1149, 588] width 11 height 9
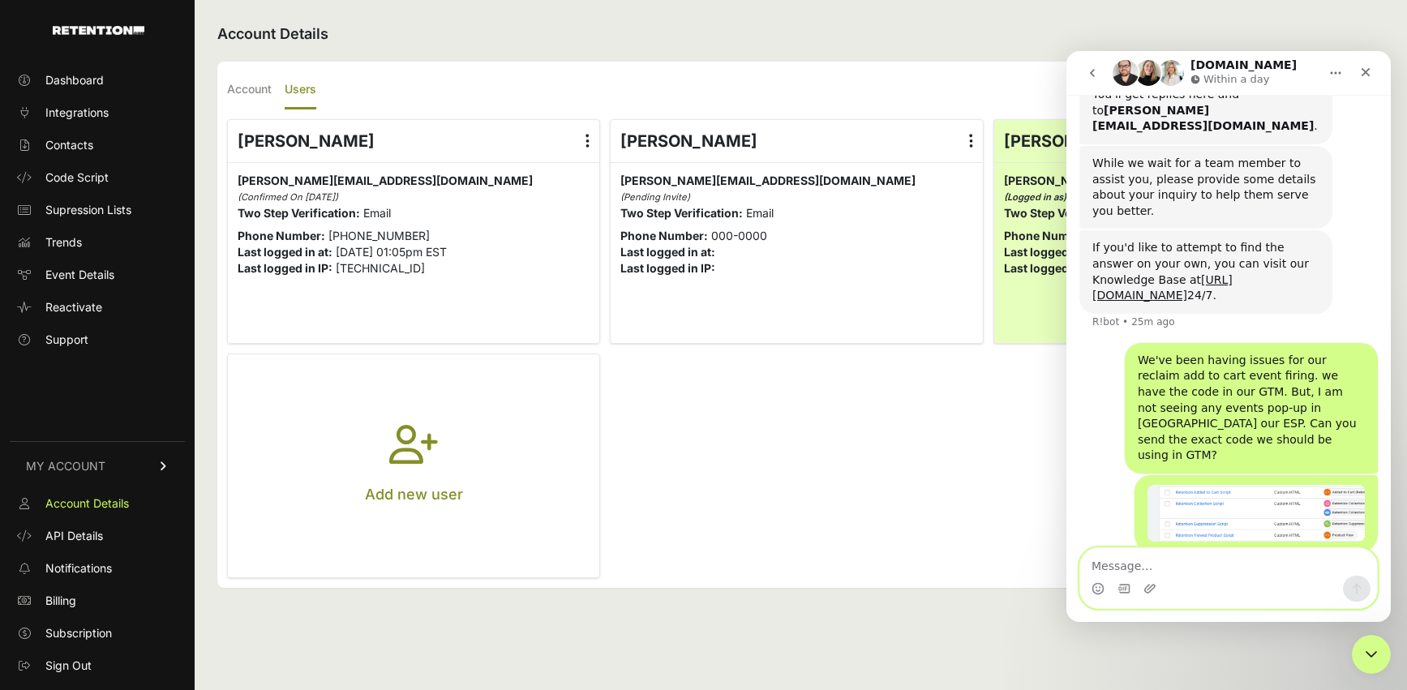
scroll to position [829, 0]
